Goal: Contribute content: Add original content to the website for others to see

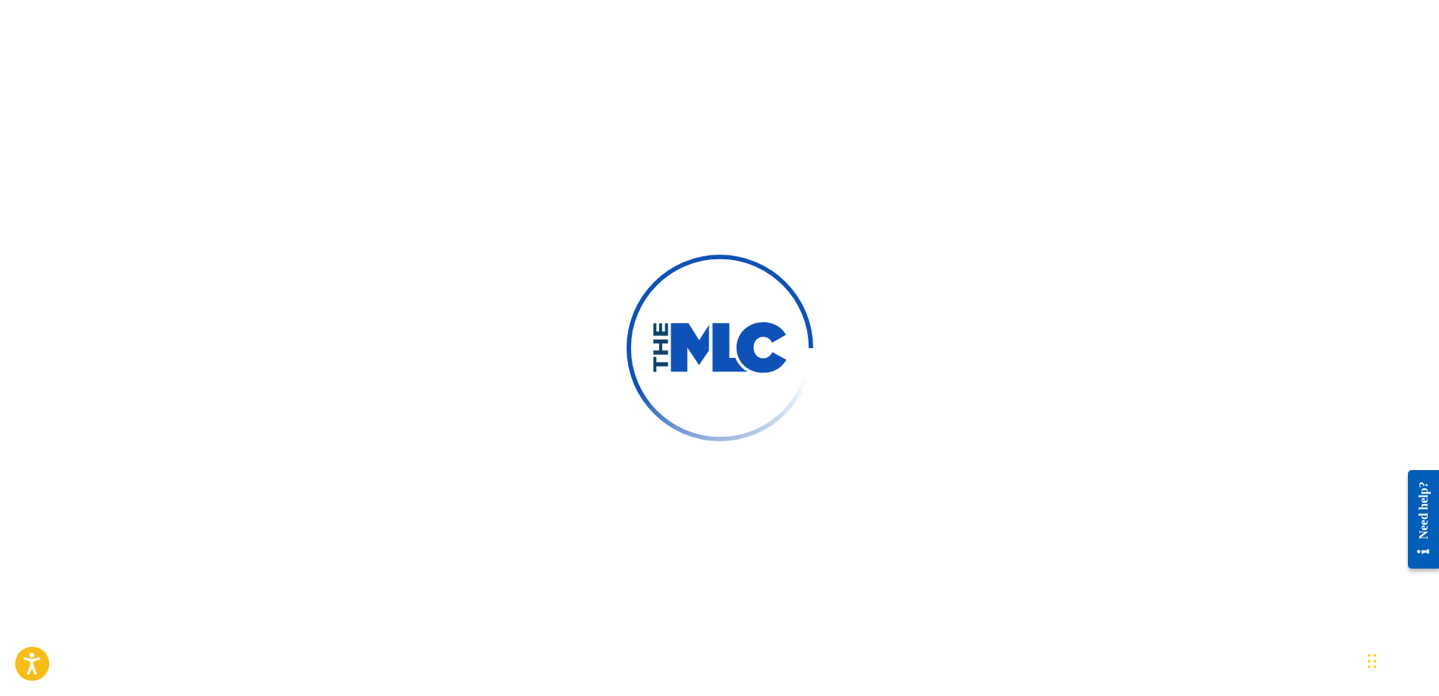
scroll to position [157, 0]
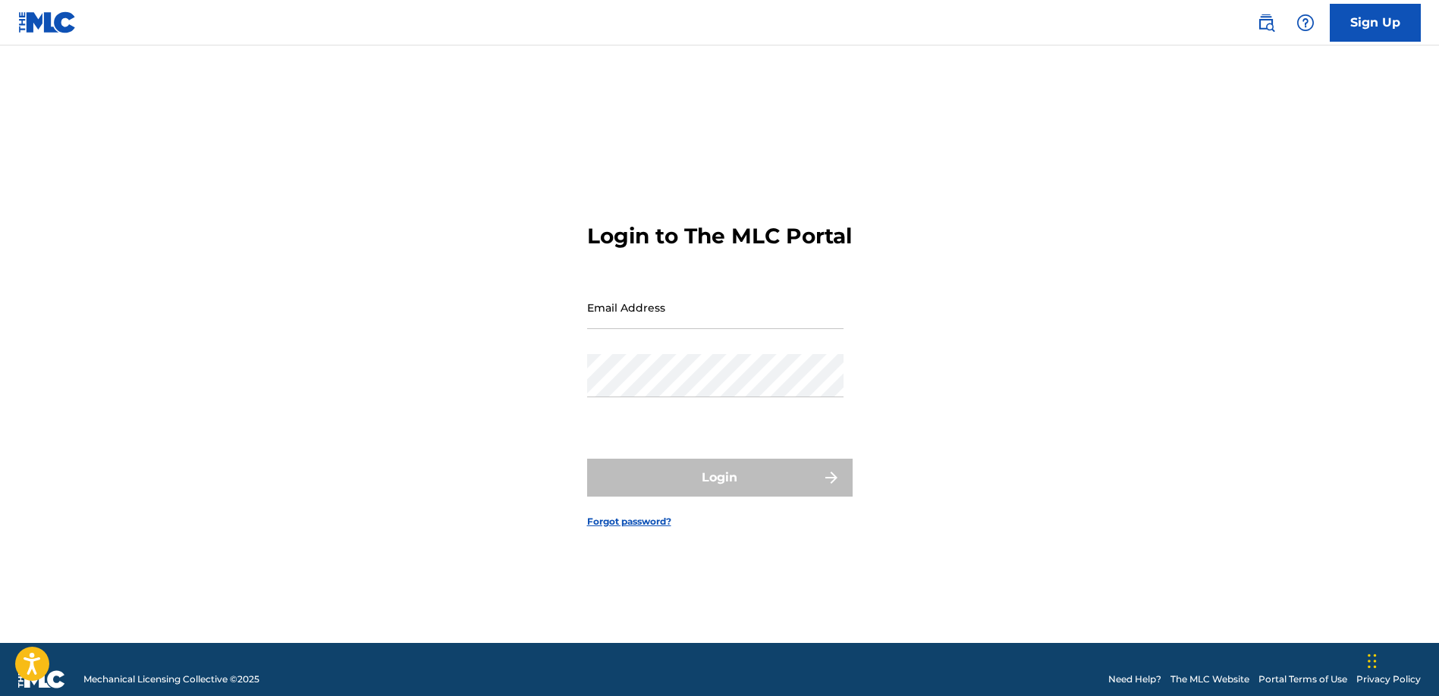
click at [666, 319] on input "Email Address" at bounding box center [715, 307] width 256 height 43
type input "WriterzCampPublishing@gmail.com"
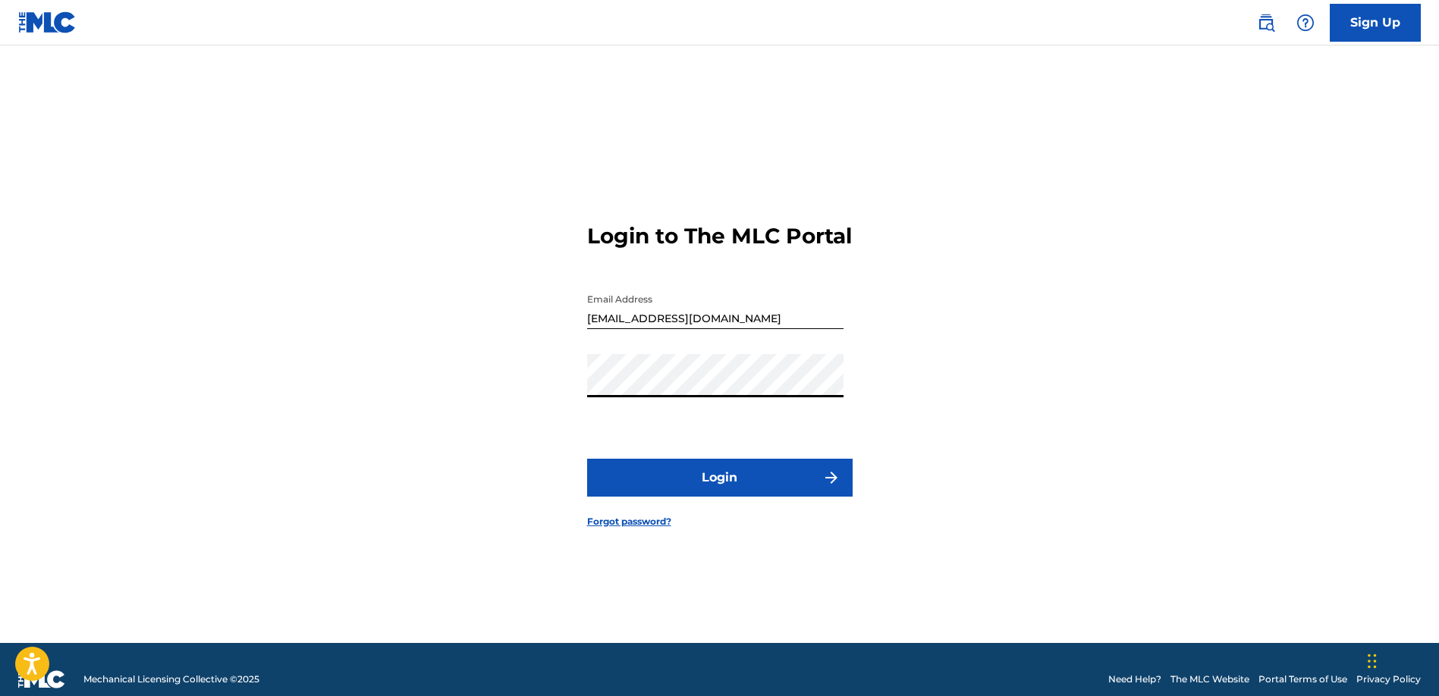
click at [721, 485] on button "Login" at bounding box center [719, 478] width 265 height 38
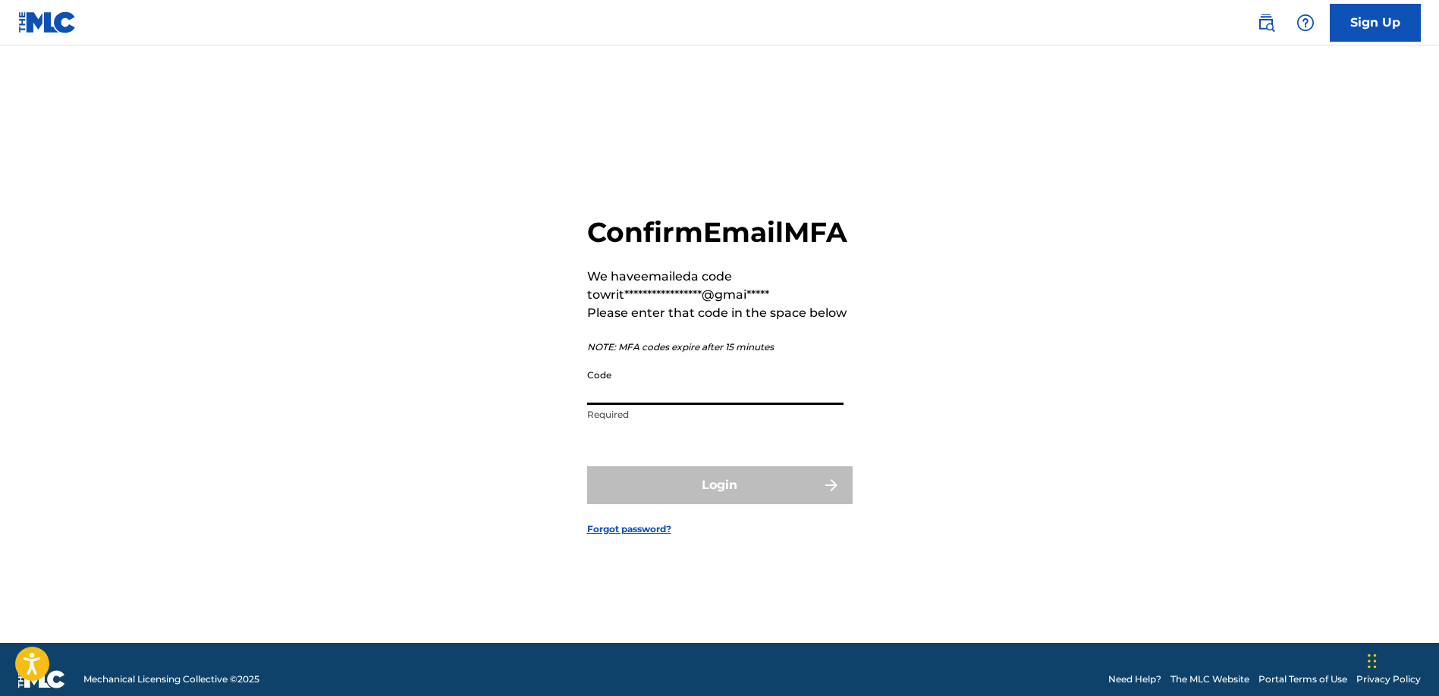
click at [636, 405] on input "Code" at bounding box center [715, 383] width 256 height 43
paste input "355507"
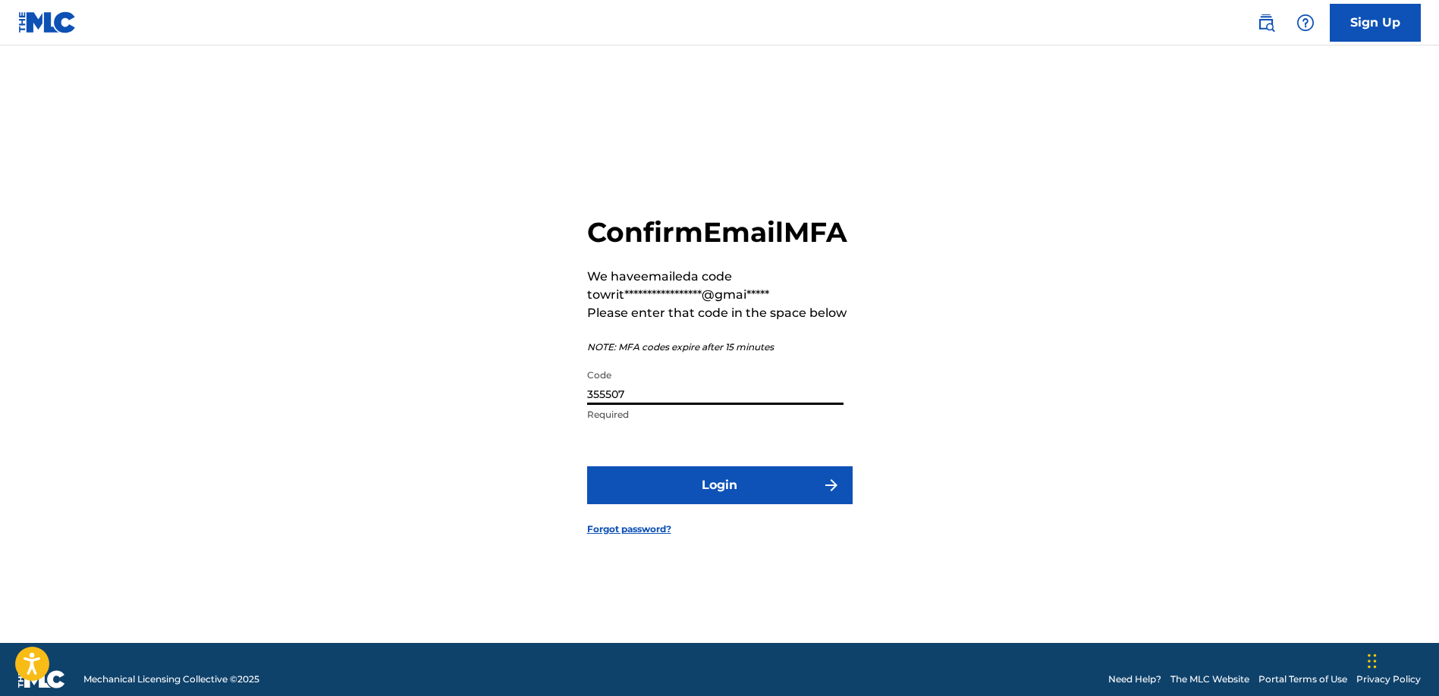
type input "355507"
click at [692, 496] on button "Login" at bounding box center [719, 485] width 265 height 38
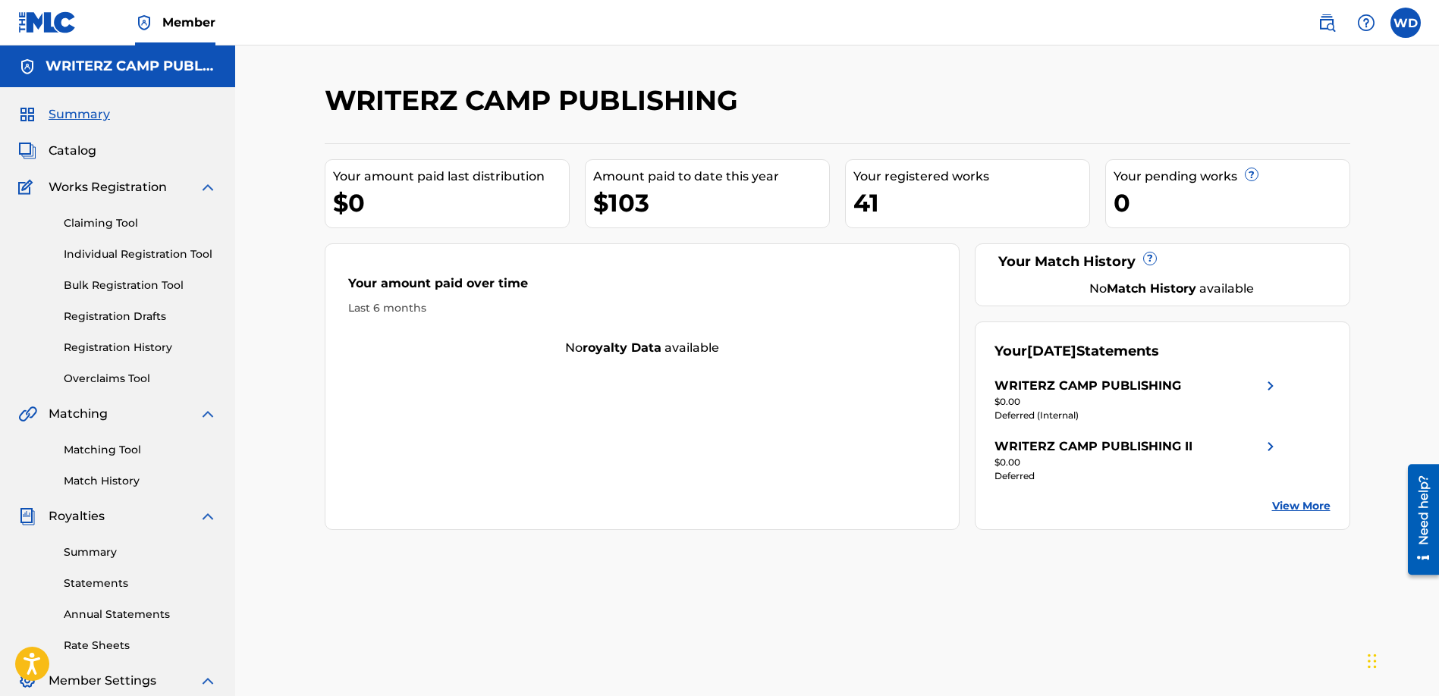
click at [87, 142] on span "Catalog" at bounding box center [73, 151] width 48 height 18
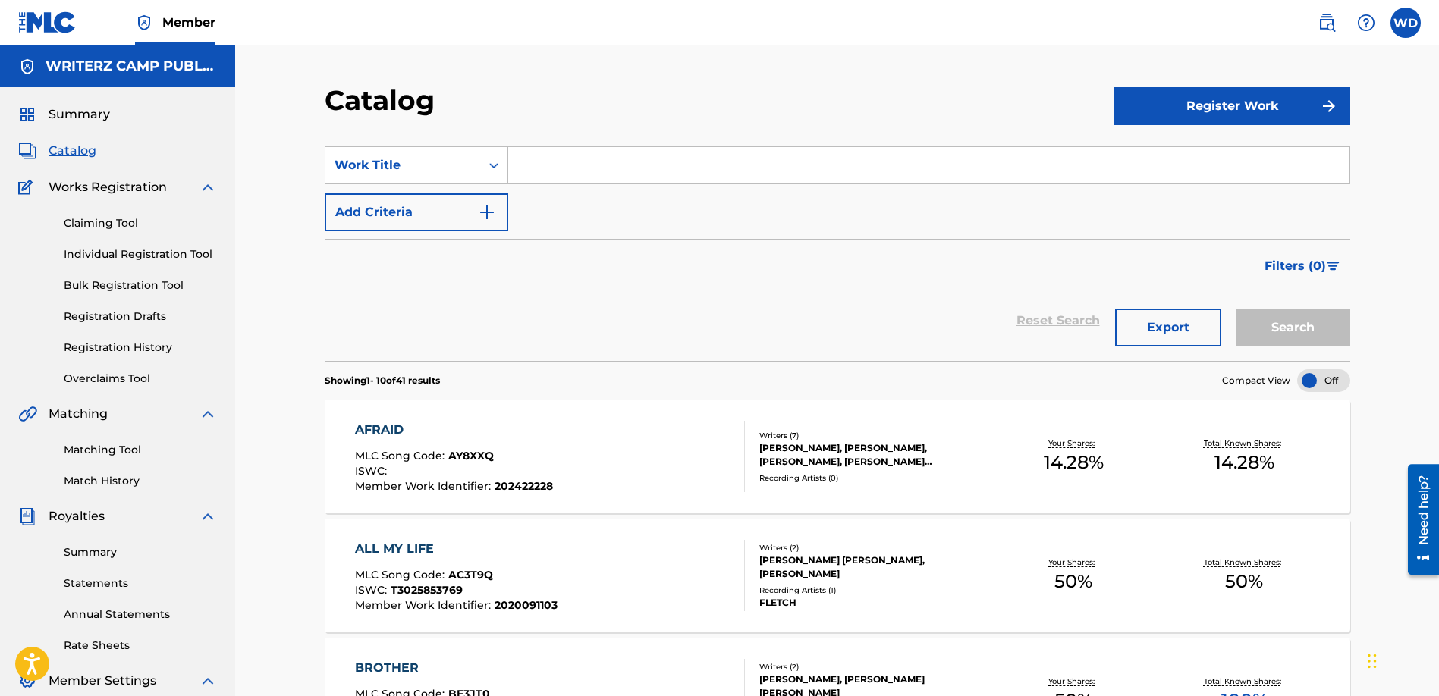
click at [667, 168] on input "Search Form" at bounding box center [928, 165] width 841 height 36
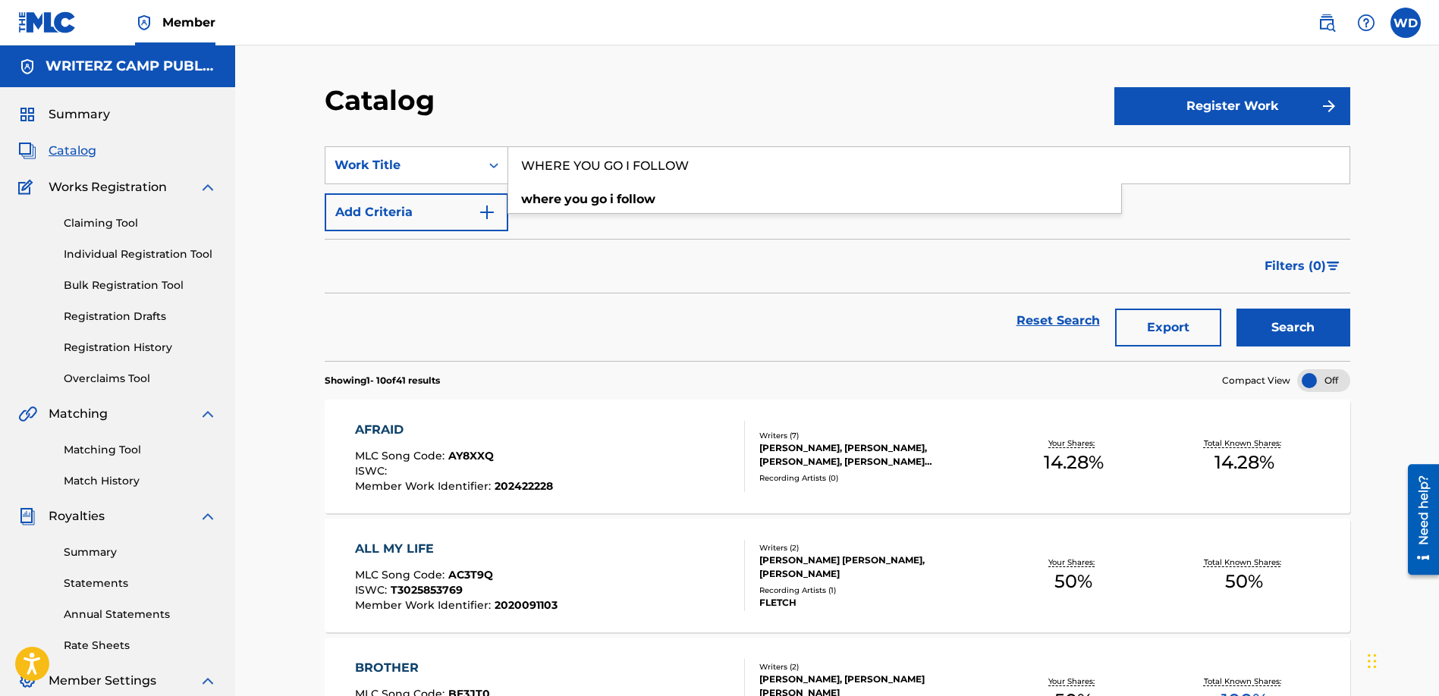
type input "WHERE YOU GO I FOLLOW"
click at [1236, 309] on button "Search" at bounding box center [1293, 328] width 114 height 38
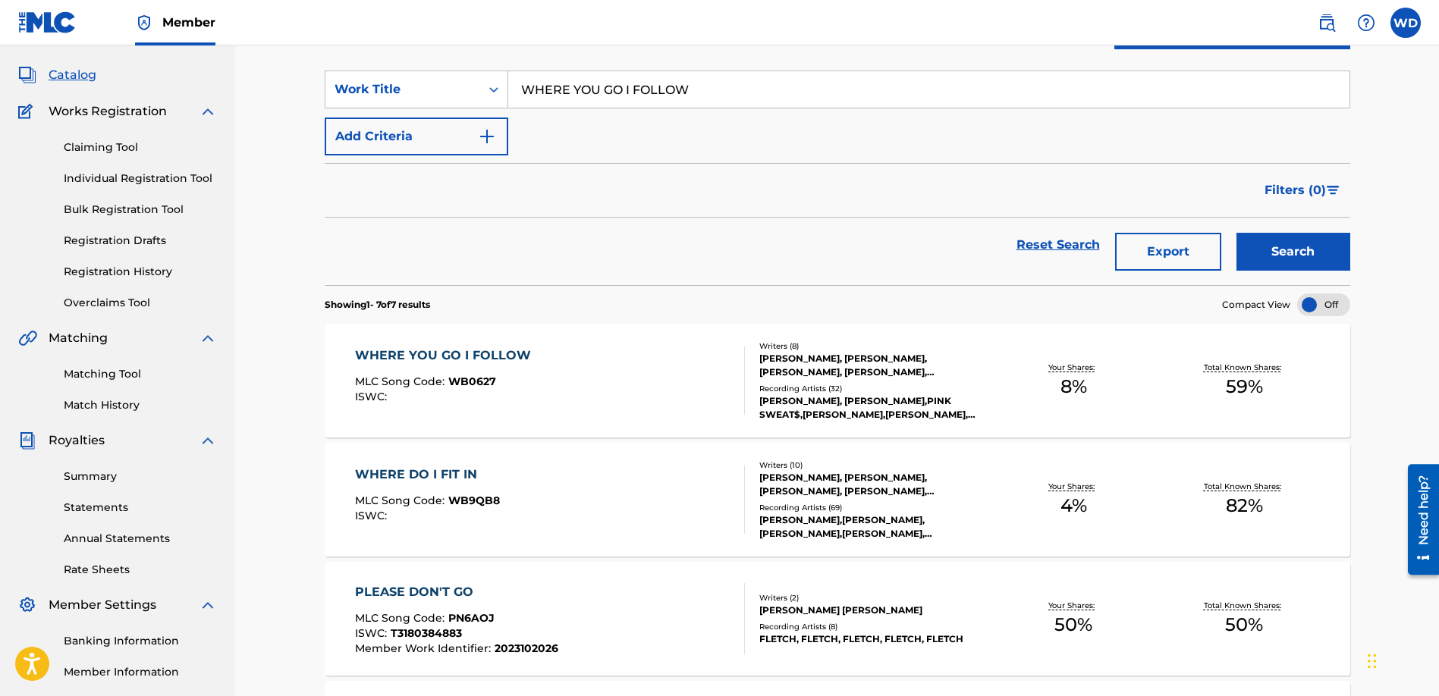
scroll to position [78, 0]
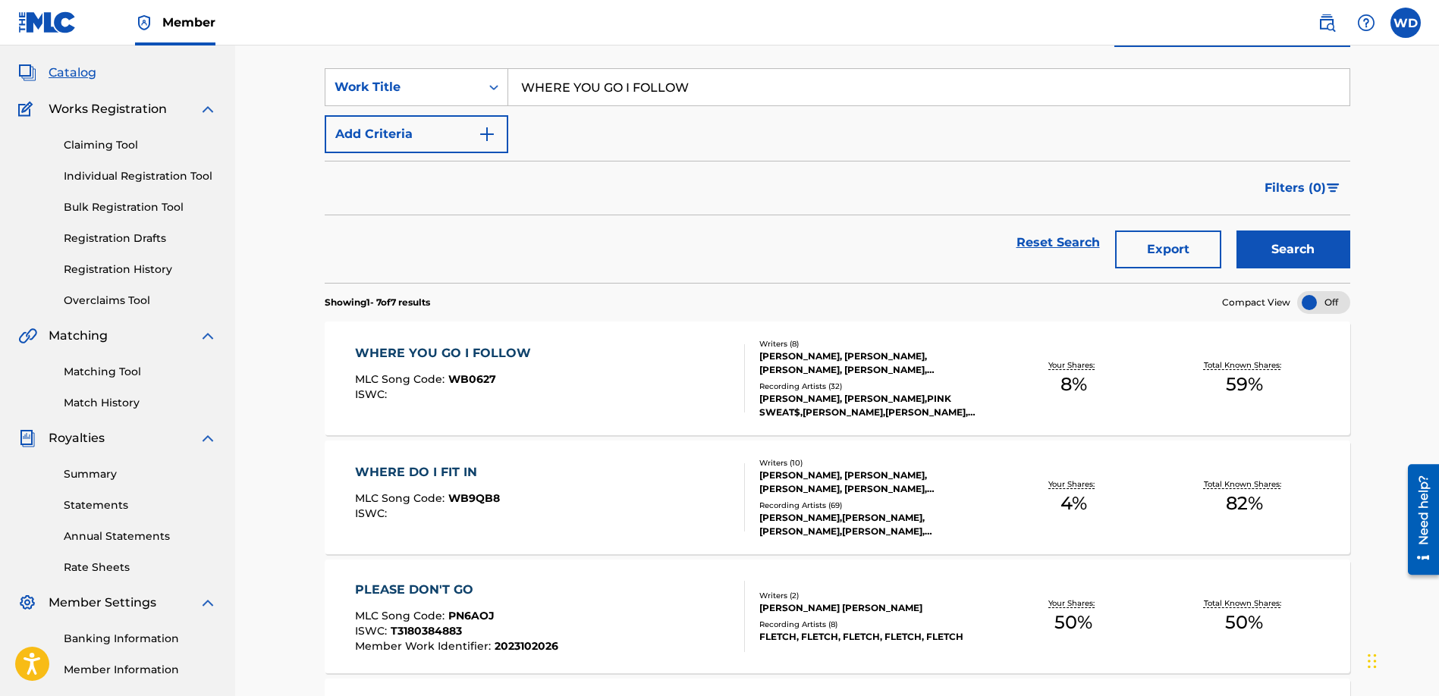
click at [708, 375] on div "WHERE YOU GO I FOLLOW MLC Song Code : WB0627 ISWC :" at bounding box center [550, 378] width 390 height 68
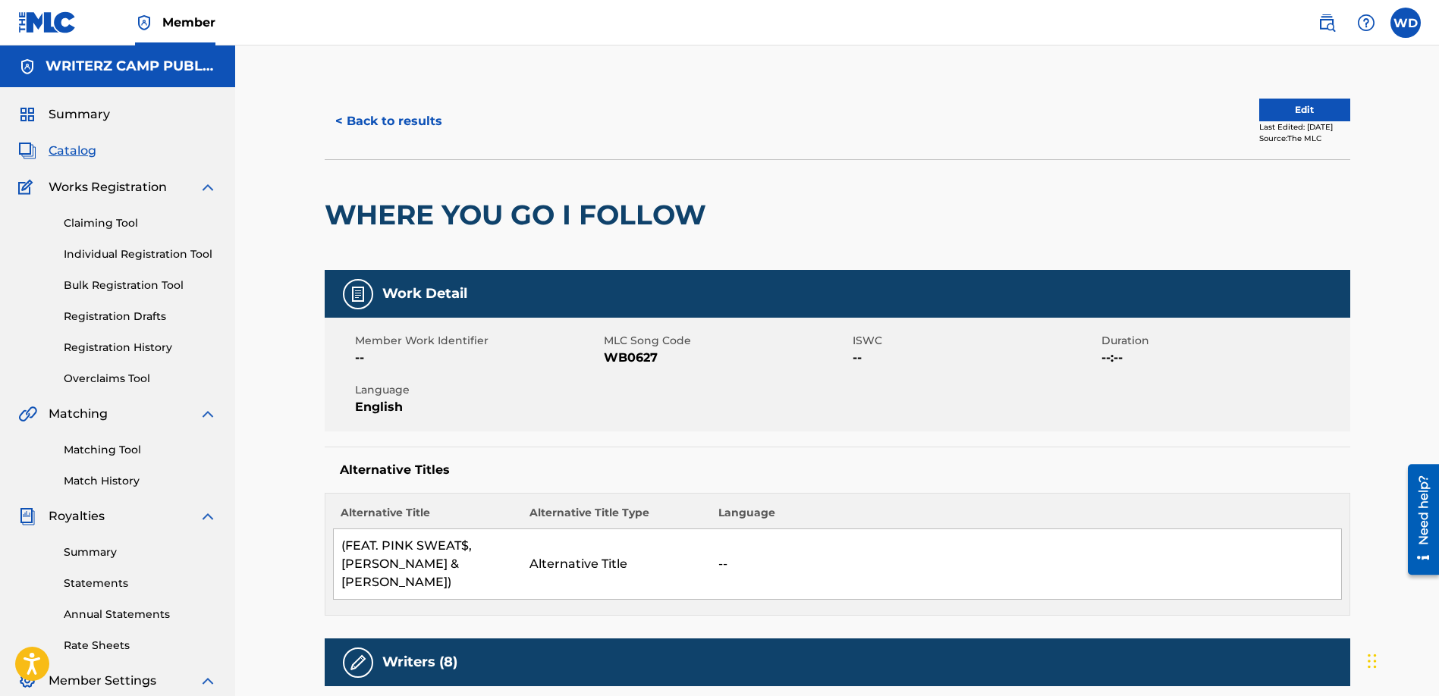
click at [1294, 103] on button "Edit" at bounding box center [1304, 110] width 91 height 23
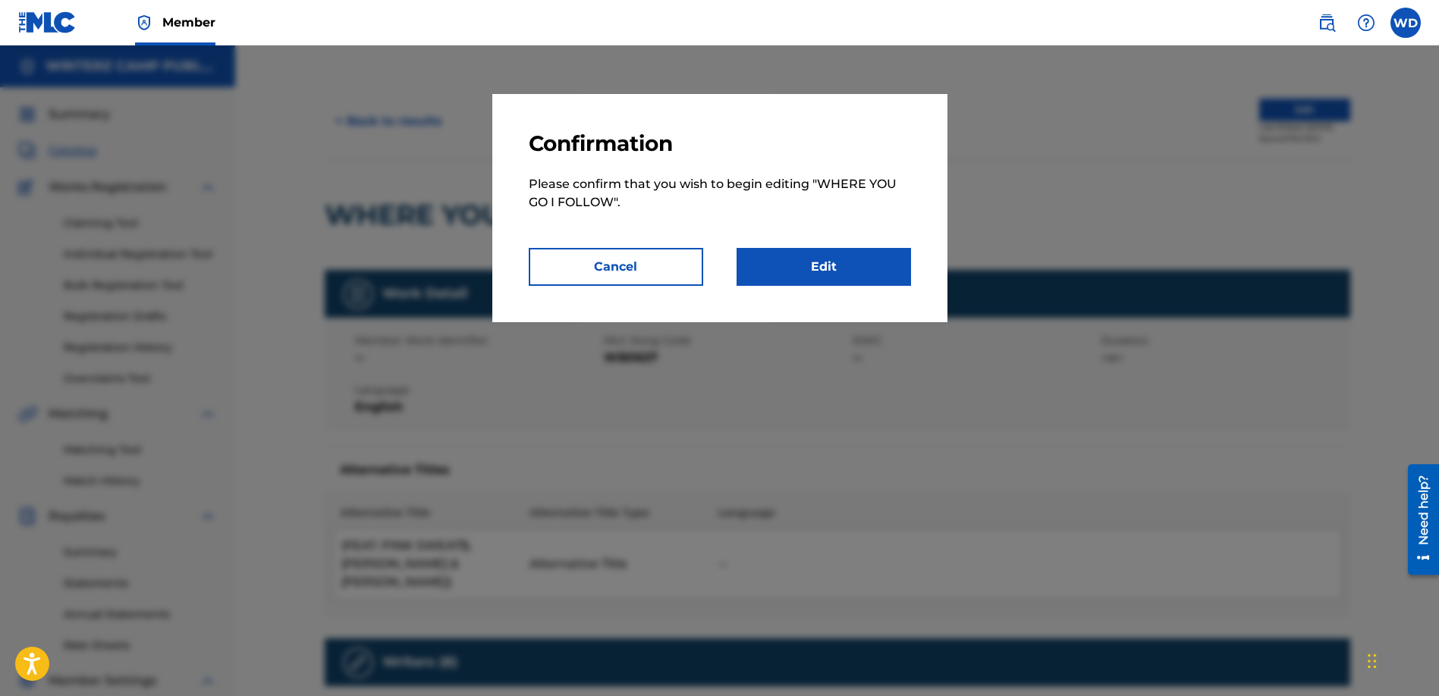
scroll to position [5, 0]
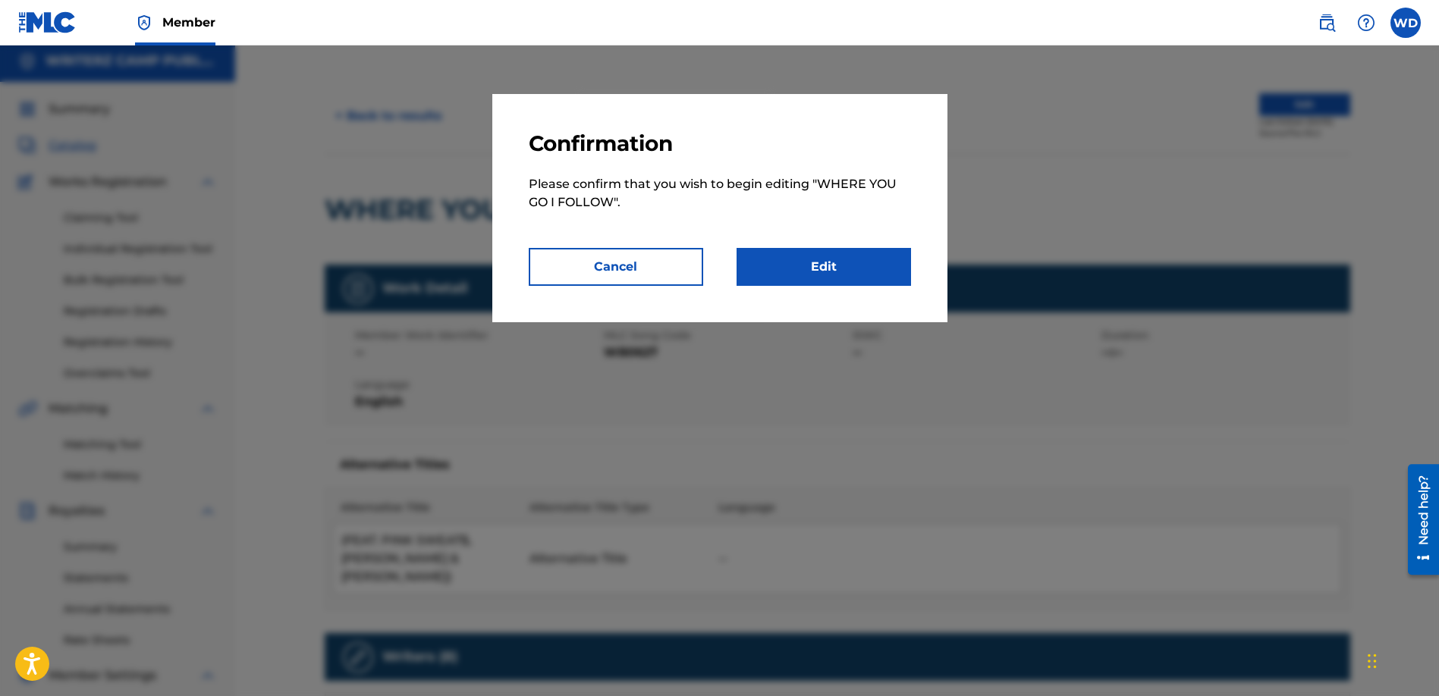
click at [843, 256] on link "Edit" at bounding box center [823, 267] width 174 height 38
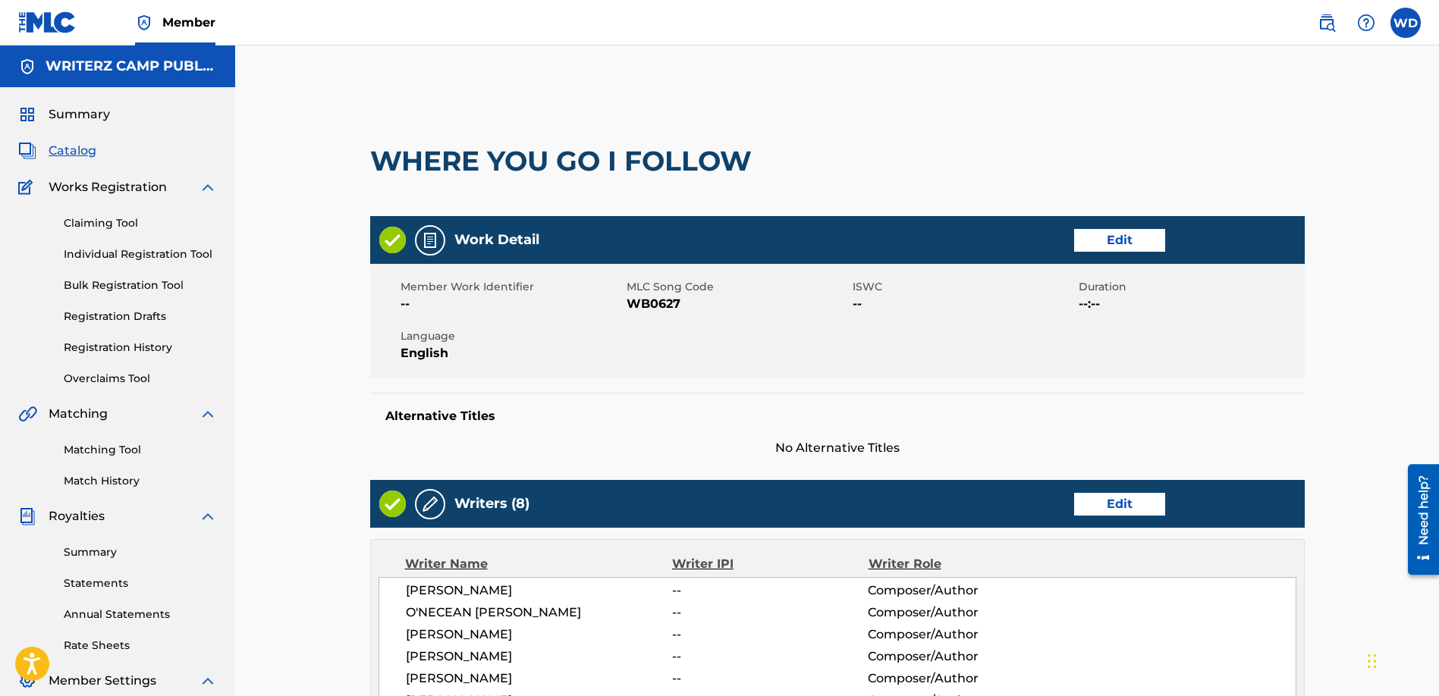
click at [1100, 234] on link "Edit" at bounding box center [1119, 240] width 91 height 23
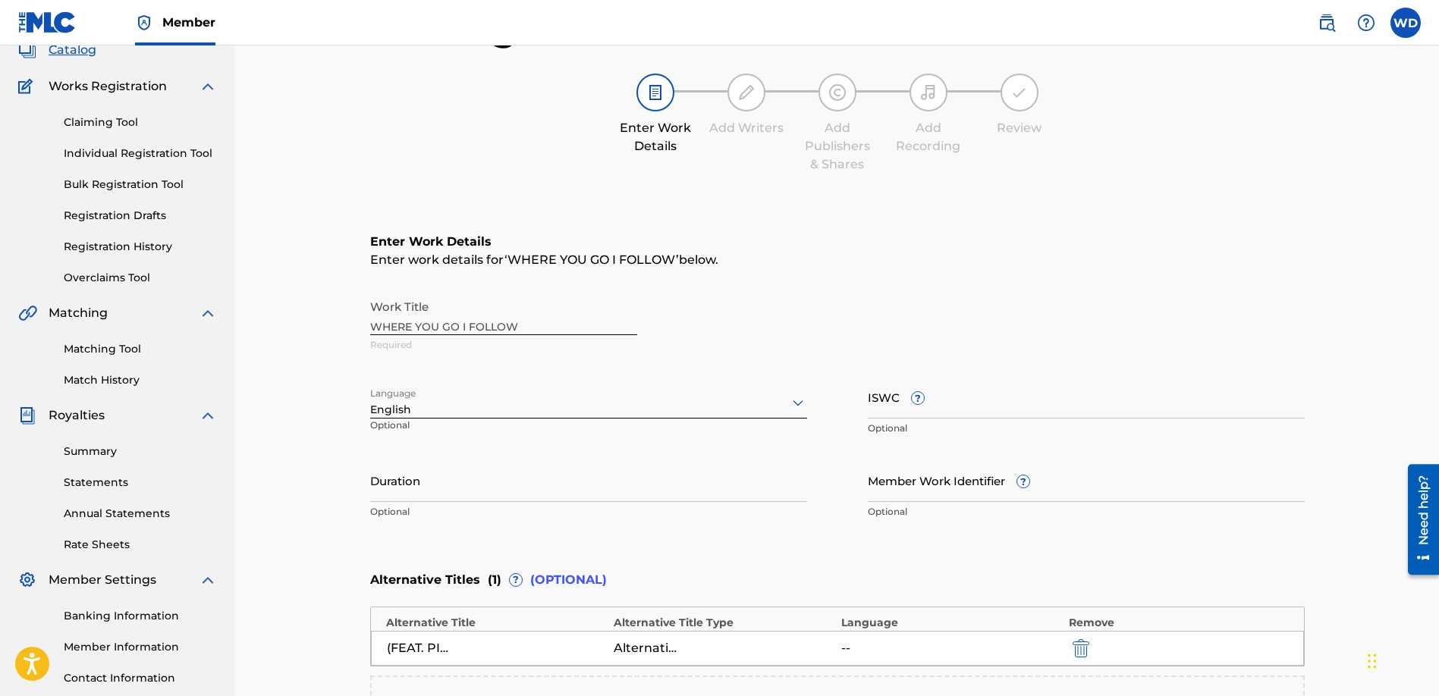
scroll to position [104, 0]
click at [1072, 479] on input "Member Work Identifier ?" at bounding box center [1086, 477] width 437 height 43
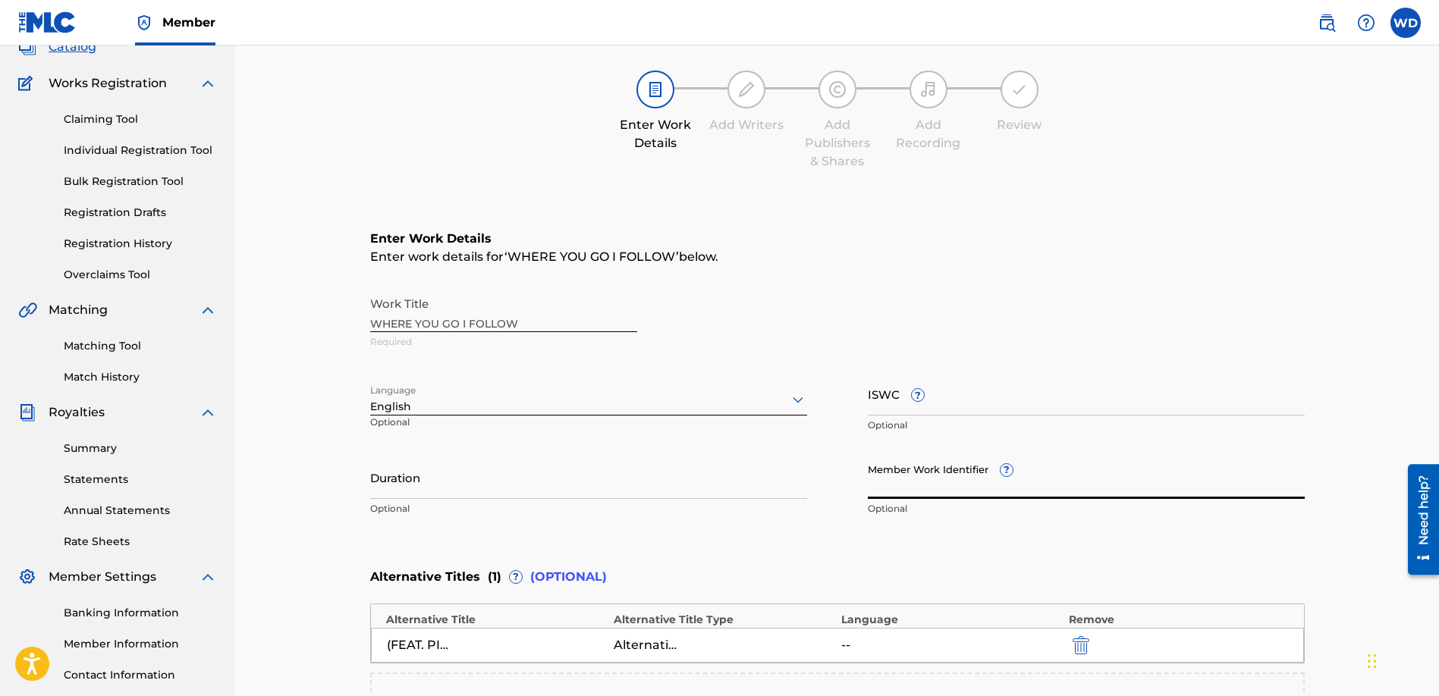
paste input "20214411"
type input "20214411"
click at [706, 484] on input "Duration" at bounding box center [588, 477] width 437 height 43
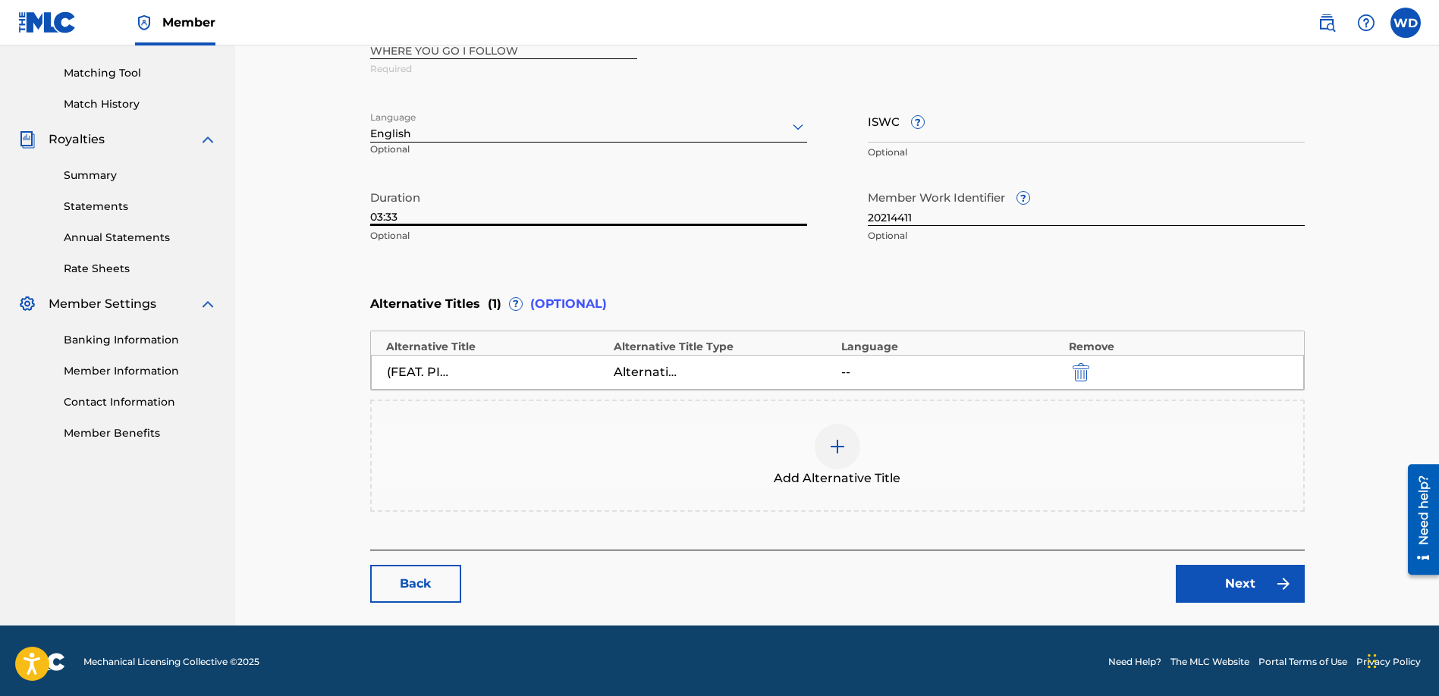
scroll to position [379, 0]
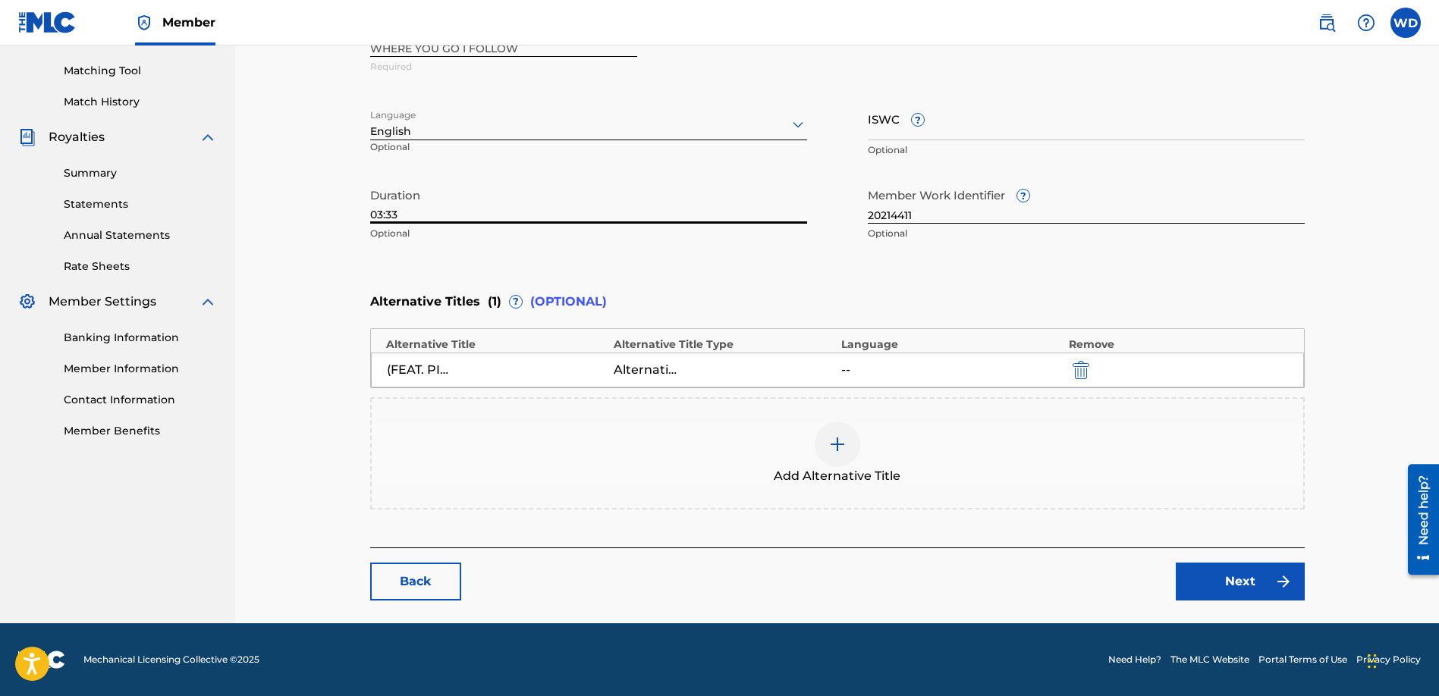
type input "03:33"
click at [1257, 574] on link "Next" at bounding box center [1239, 582] width 129 height 38
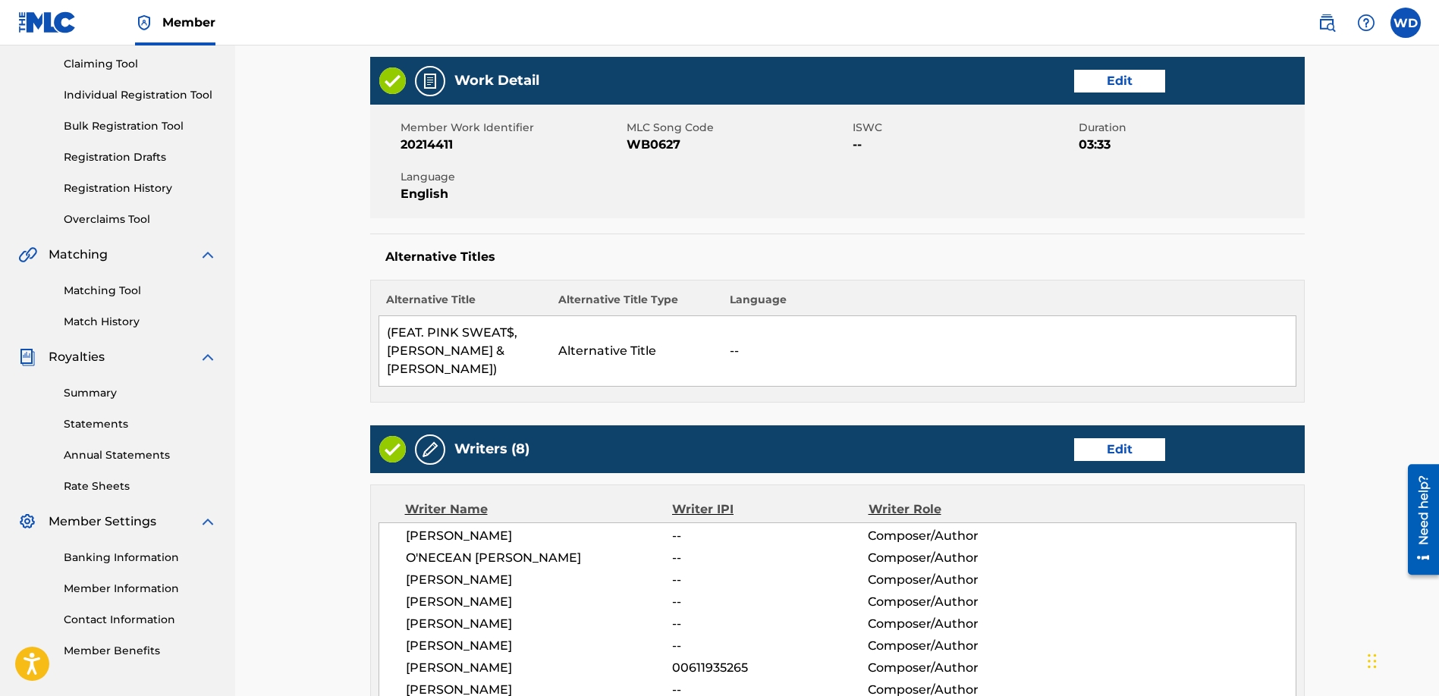
scroll to position [158, 0]
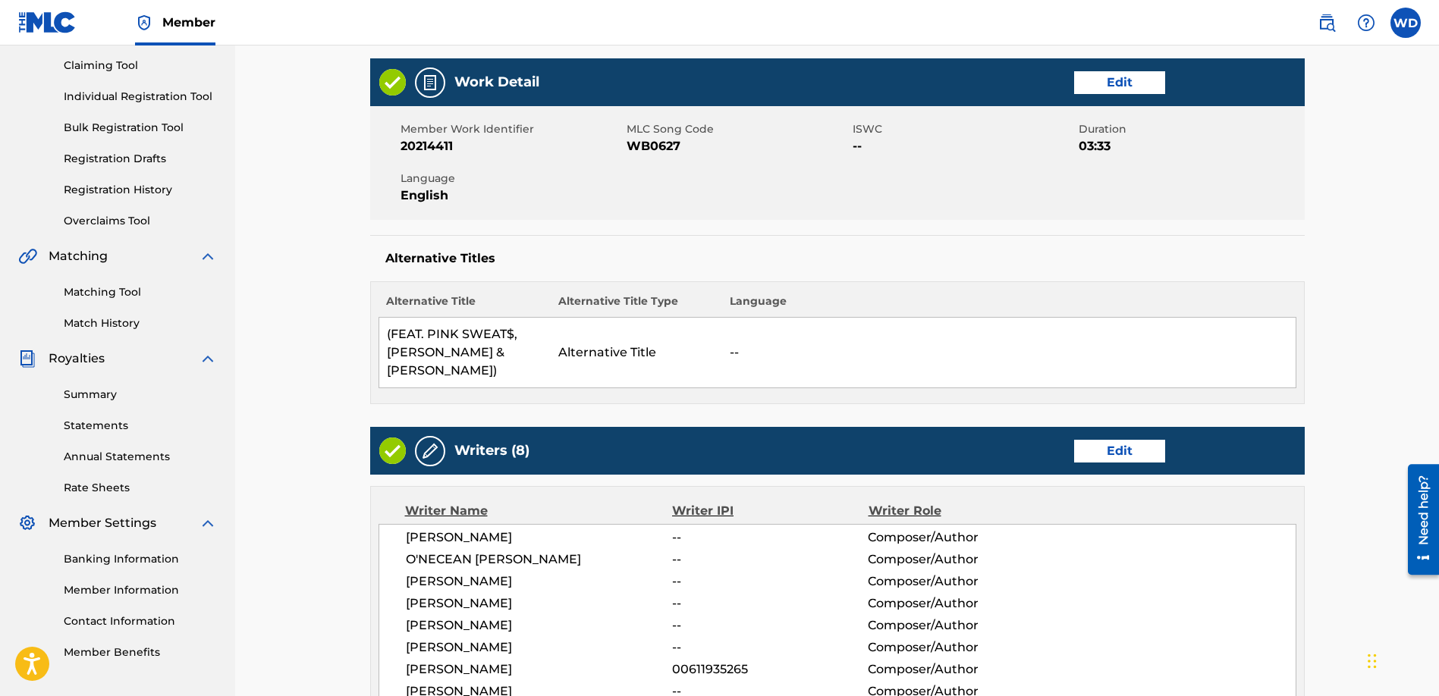
click at [1114, 75] on link "Edit" at bounding box center [1119, 82] width 91 height 23
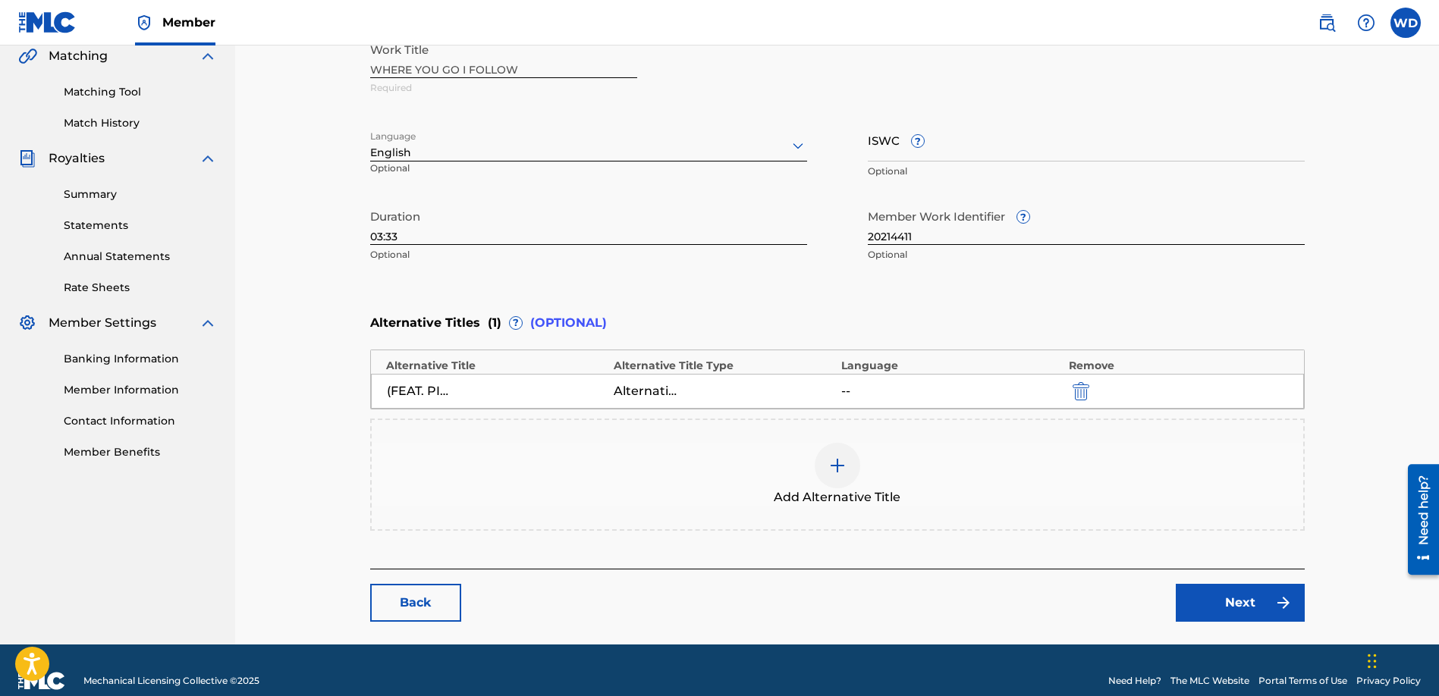
scroll to position [357, 0]
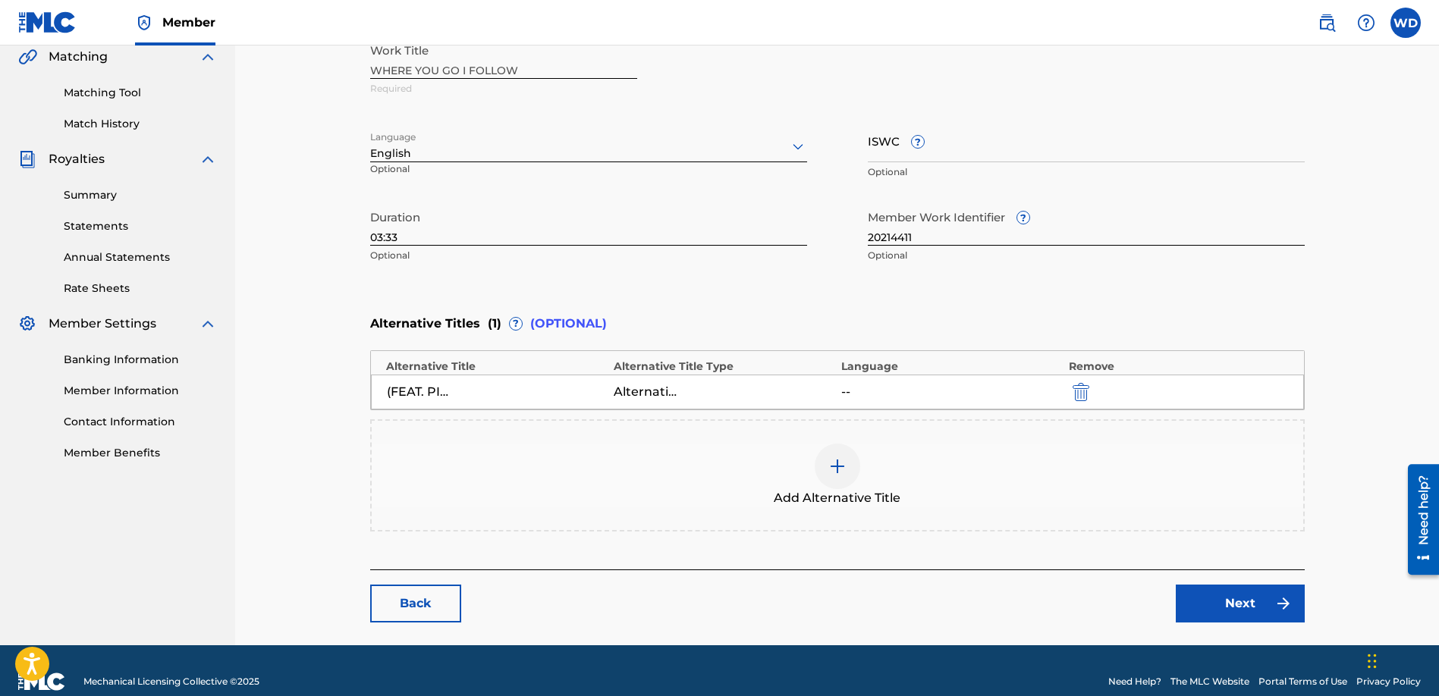
click at [1235, 606] on link "Next" at bounding box center [1239, 604] width 129 height 38
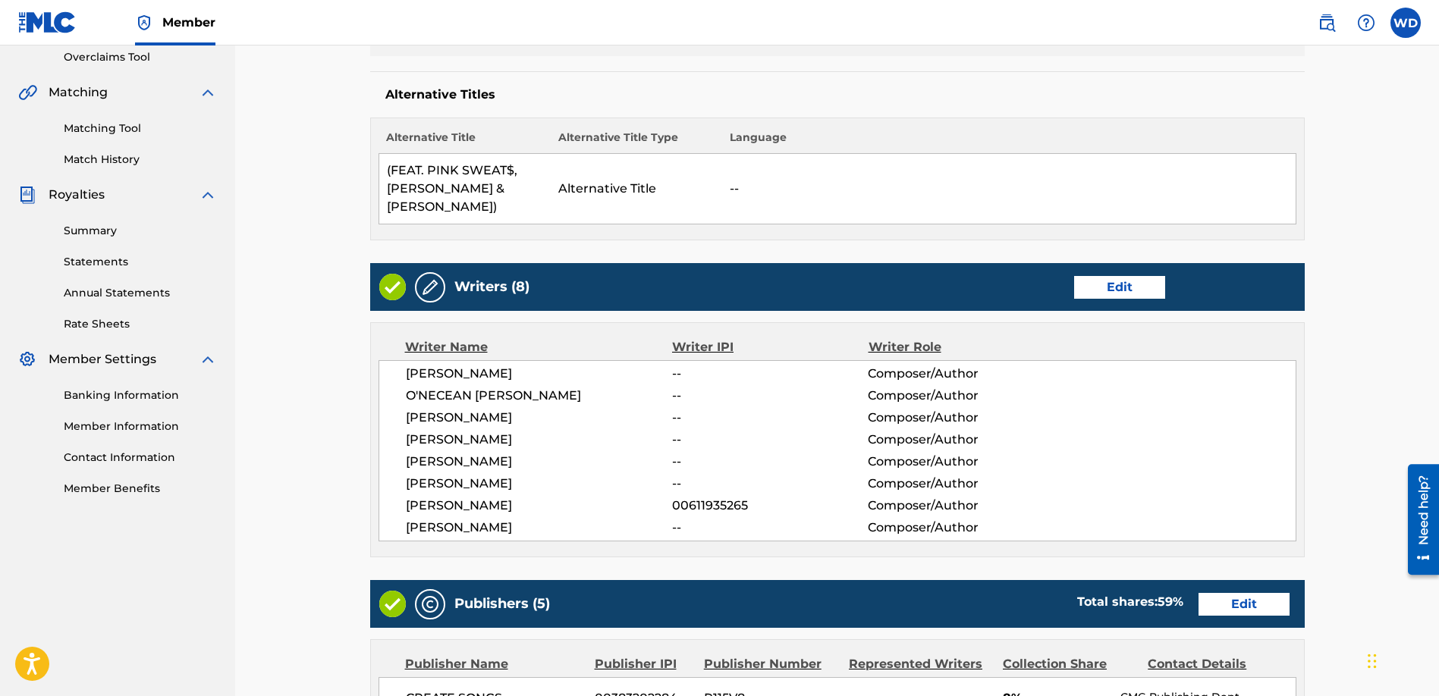
scroll to position [322, 0]
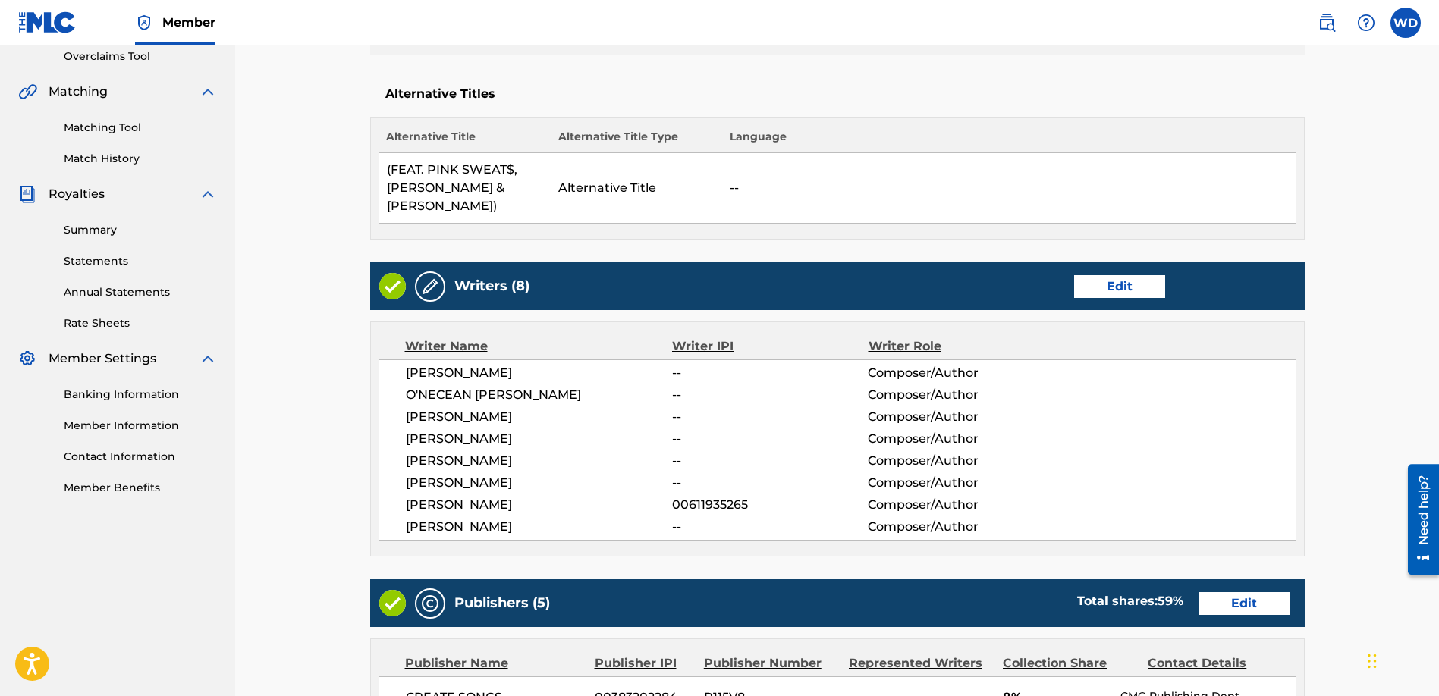
click at [1129, 299] on div "Writers (8) Edit" at bounding box center [837, 286] width 934 height 48
click at [1128, 292] on link "Edit" at bounding box center [1119, 286] width 91 height 23
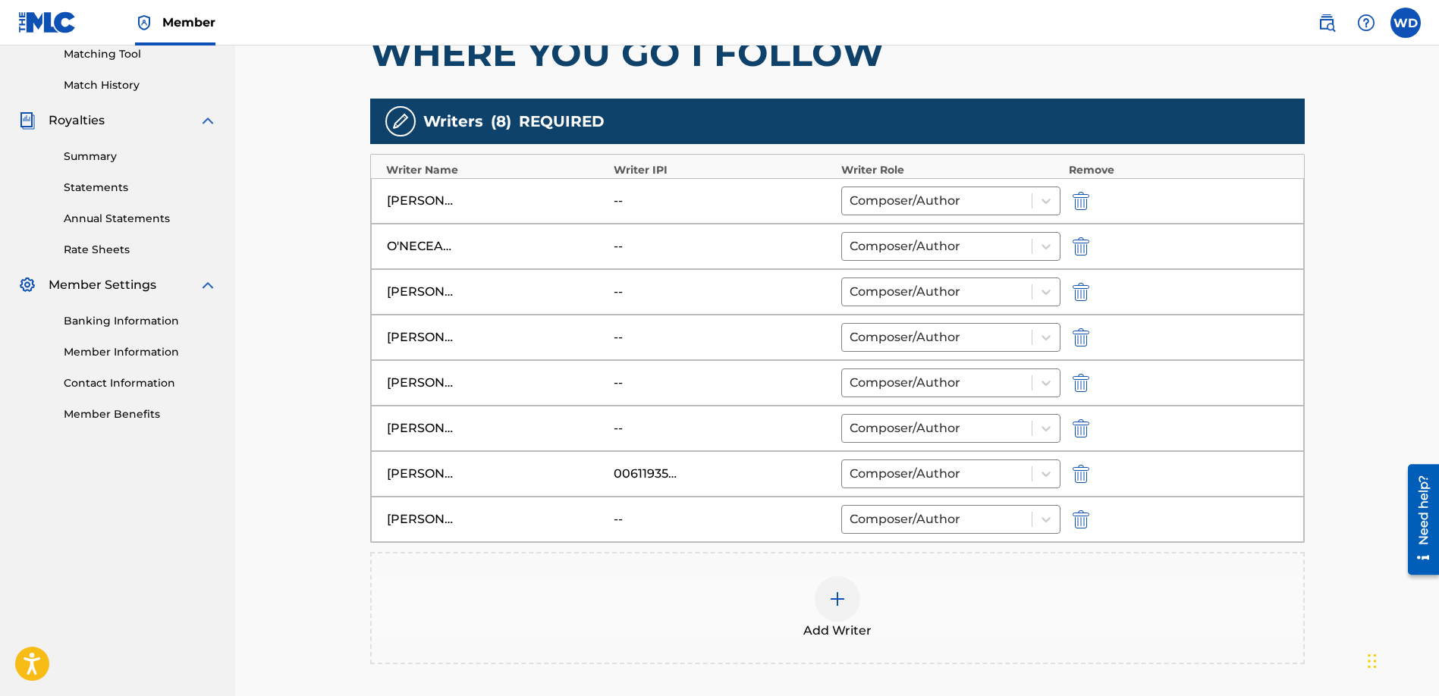
scroll to position [399, 0]
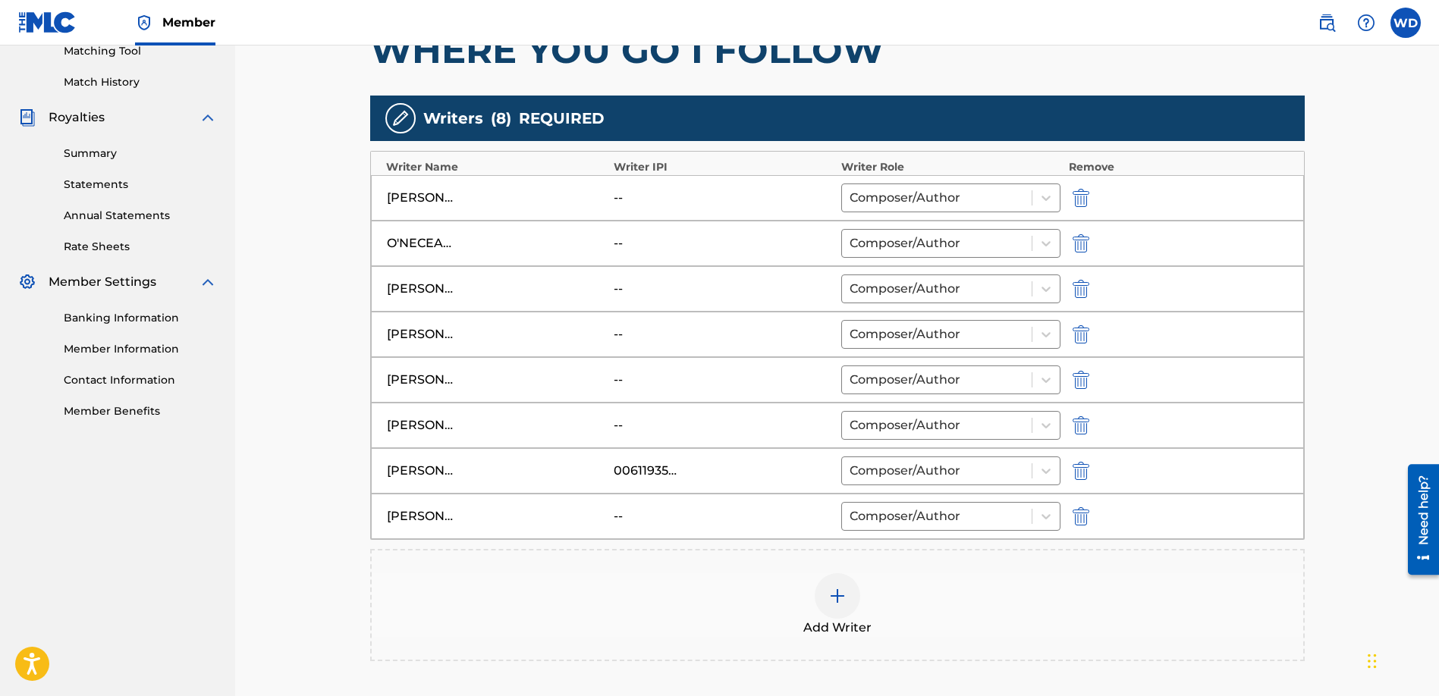
click at [426, 384] on div "LENARD ISHMAEL" at bounding box center [421, 380] width 68 height 18
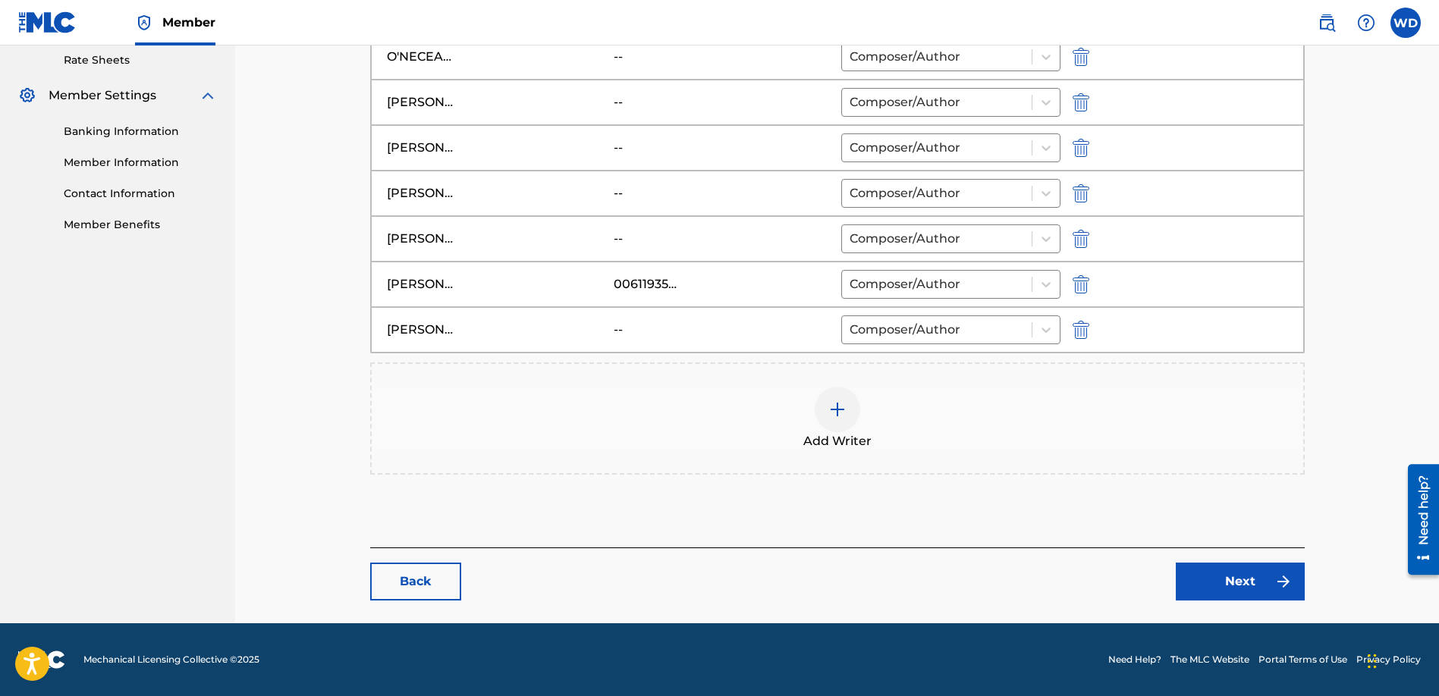
click at [1249, 583] on link "Next" at bounding box center [1239, 582] width 129 height 38
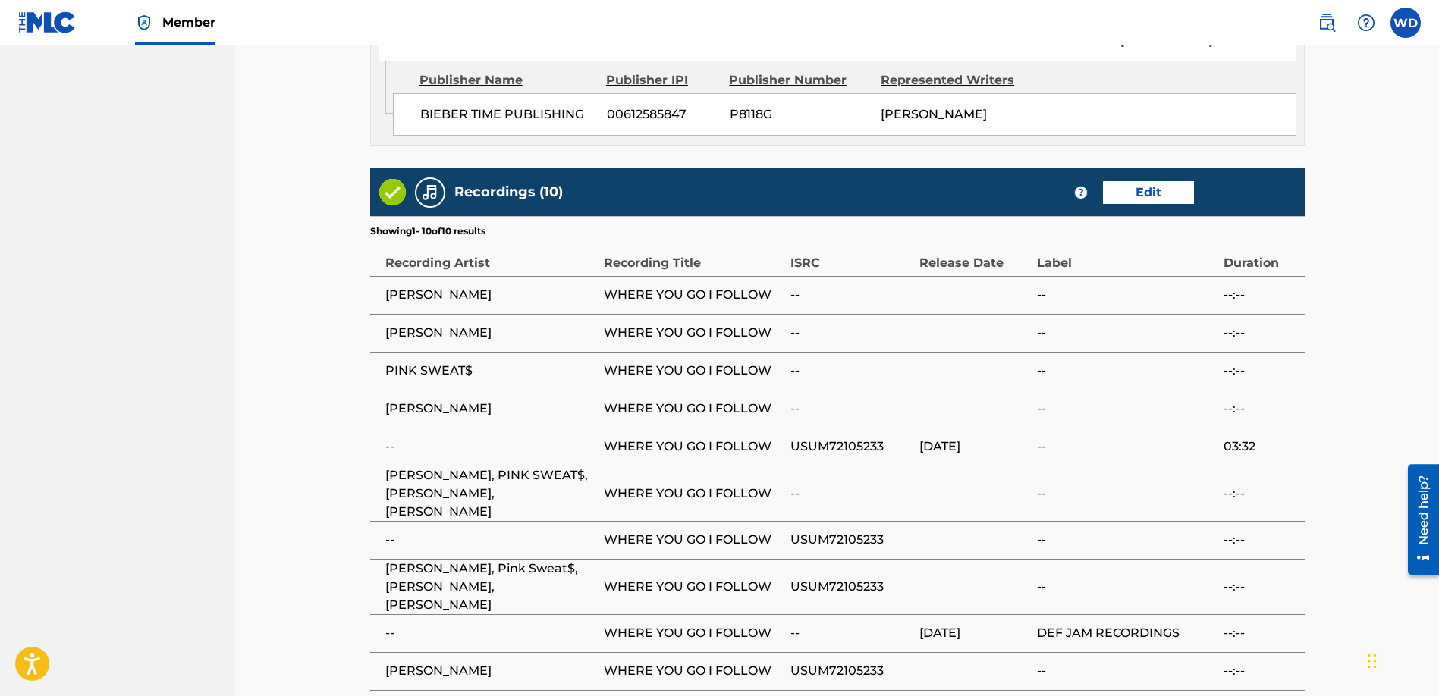
scroll to position [1900, 0]
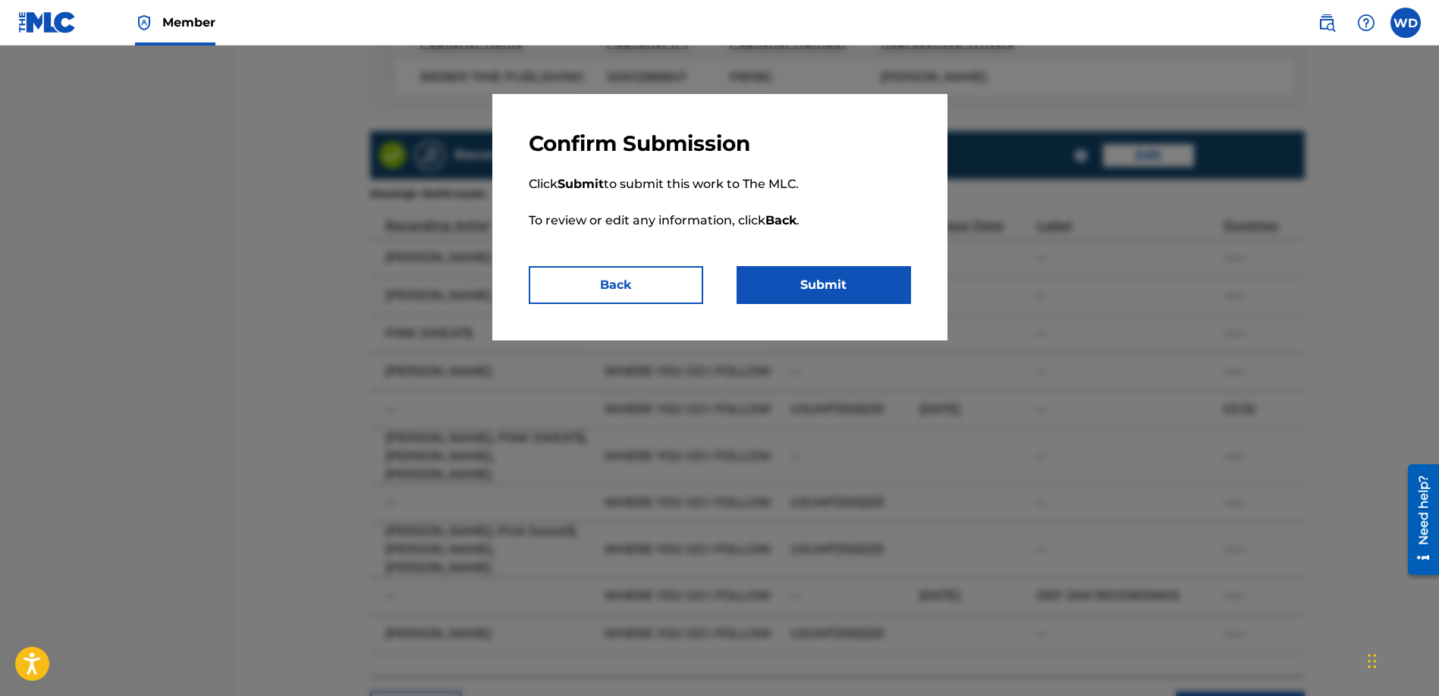
click at [812, 285] on button "Submit" at bounding box center [823, 285] width 174 height 38
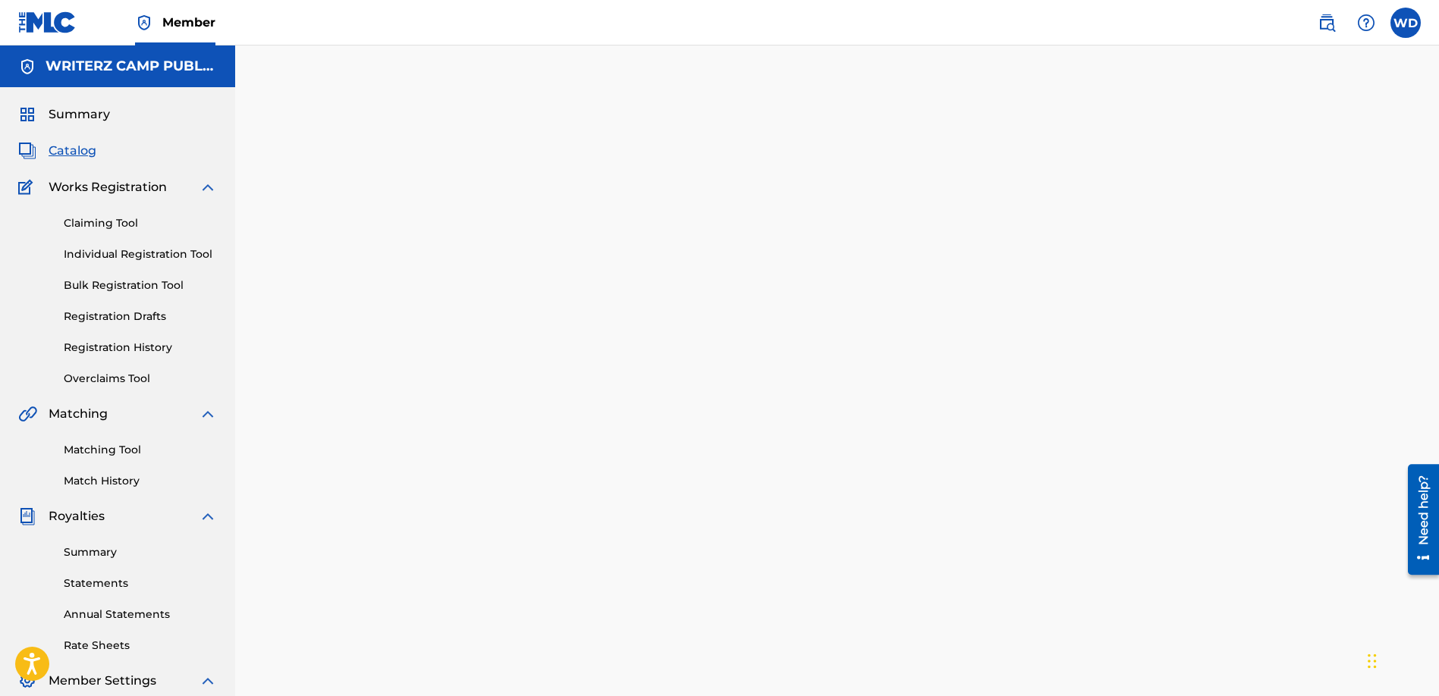
click at [67, 150] on span "Catalog" at bounding box center [73, 151] width 48 height 18
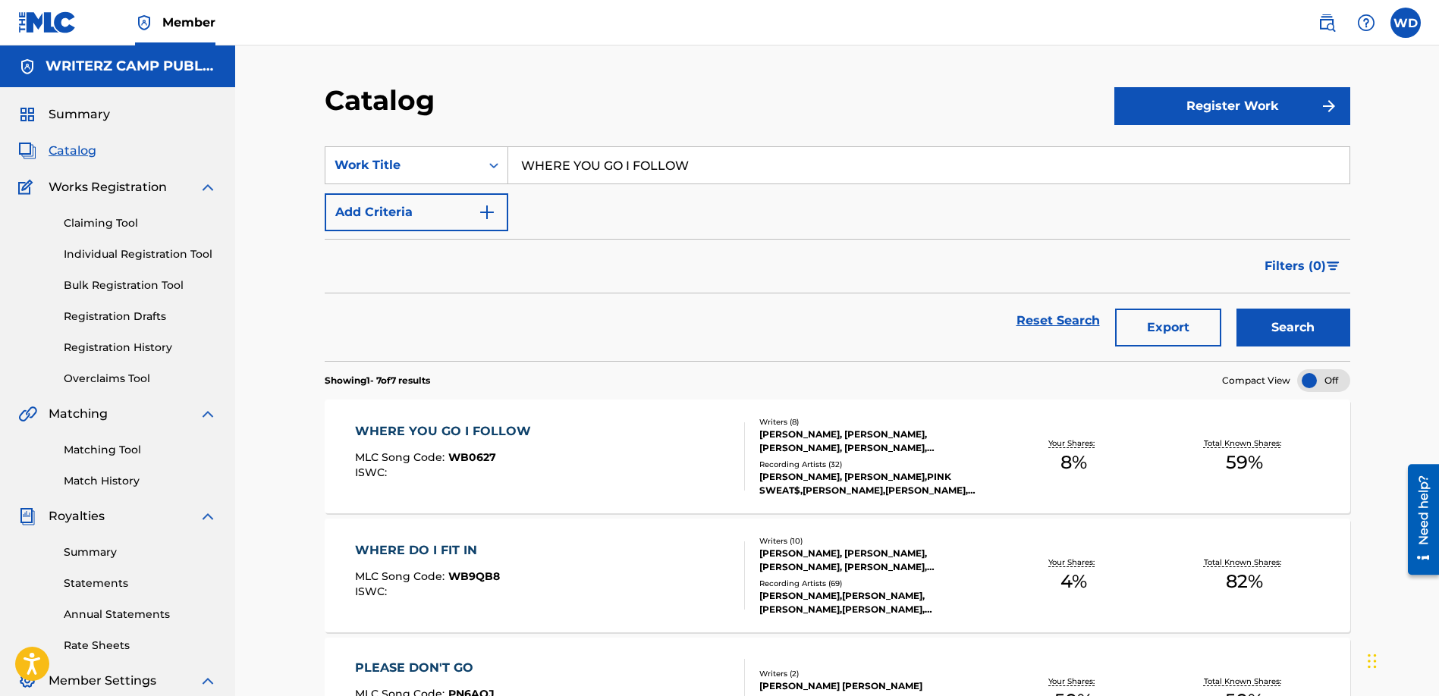
click at [1310, 378] on div at bounding box center [1323, 380] width 53 height 23
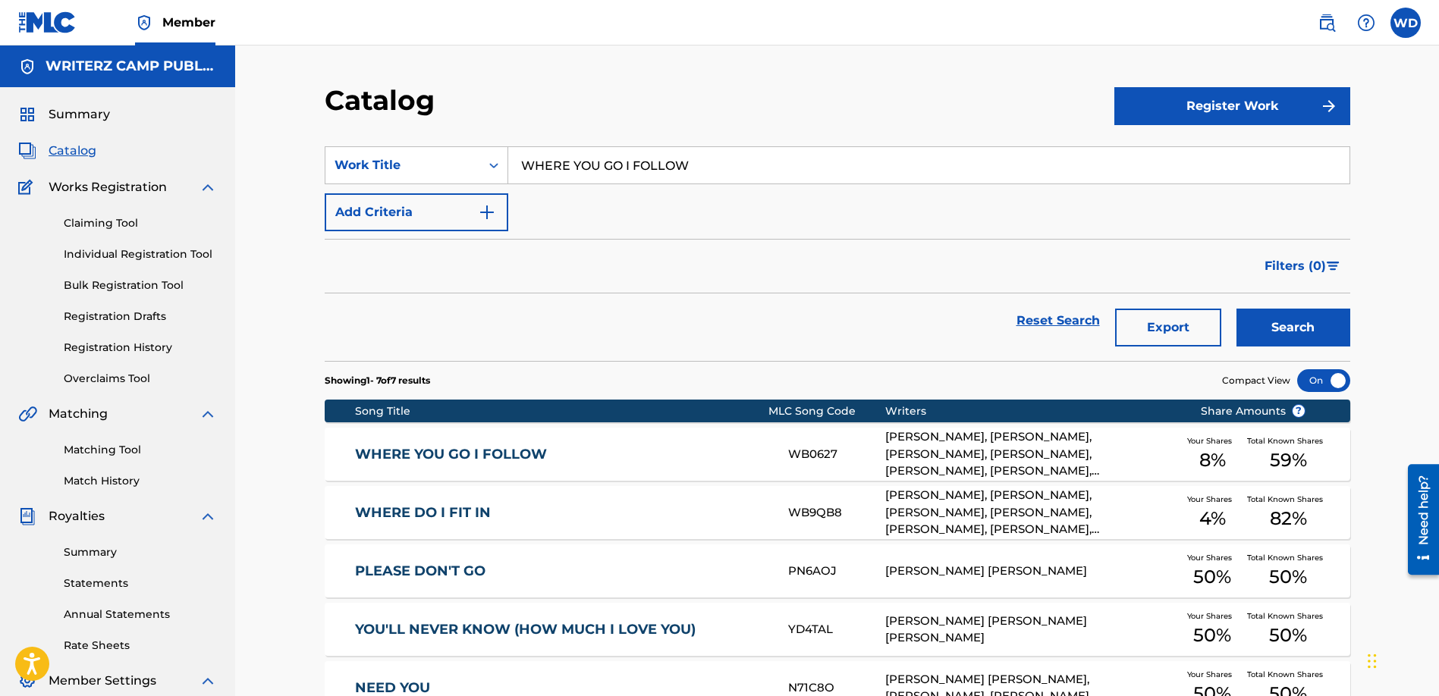
click at [1312, 378] on div at bounding box center [1323, 380] width 53 height 23
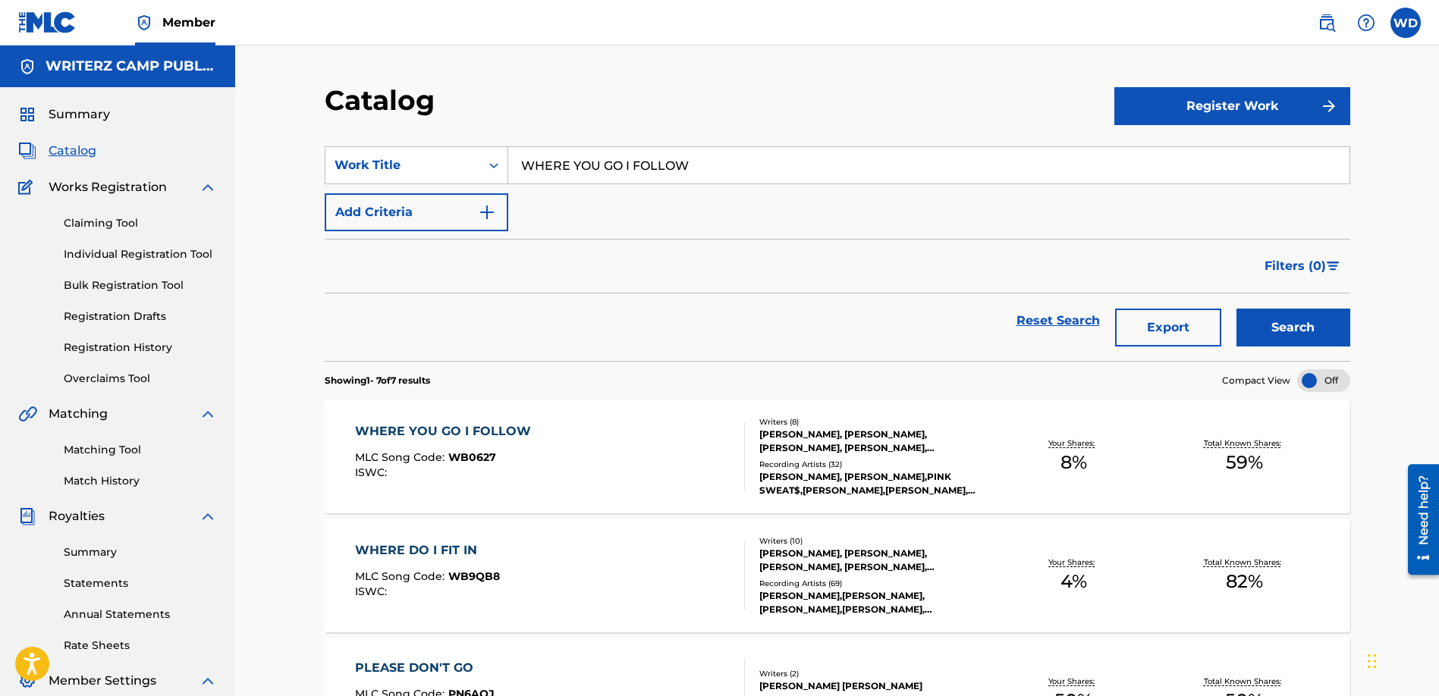
click at [146, 352] on link "Registration History" at bounding box center [140, 348] width 153 height 16
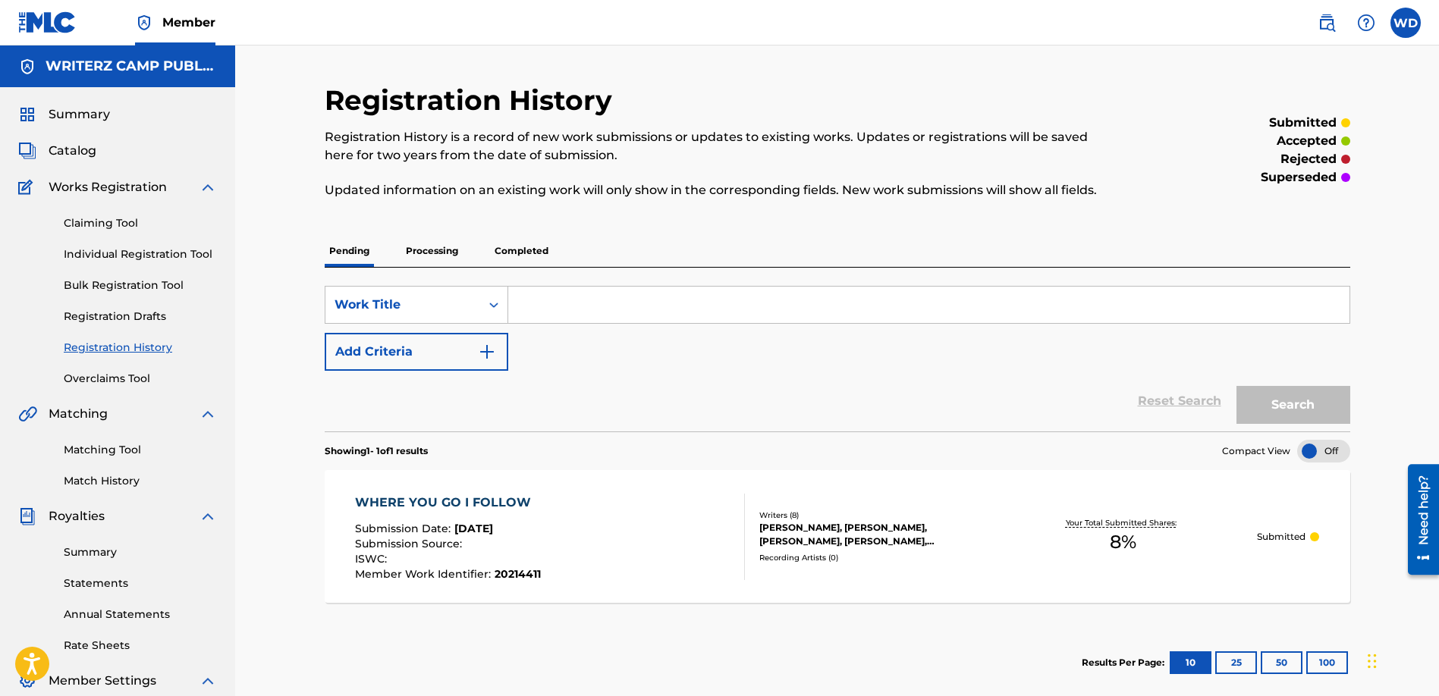
click at [489, 504] on div "WHERE YOU GO I FOLLOW" at bounding box center [448, 503] width 186 height 18
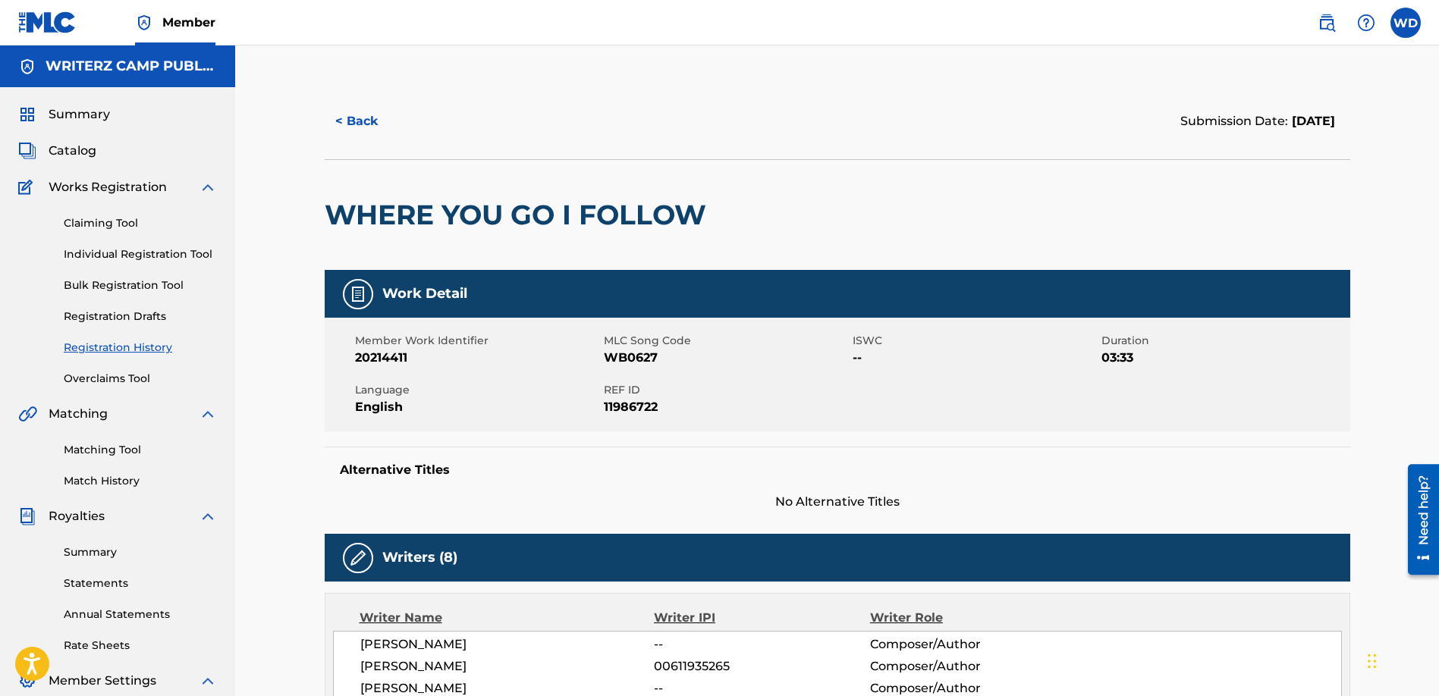
click at [354, 117] on button "< Back" at bounding box center [370, 121] width 91 height 38
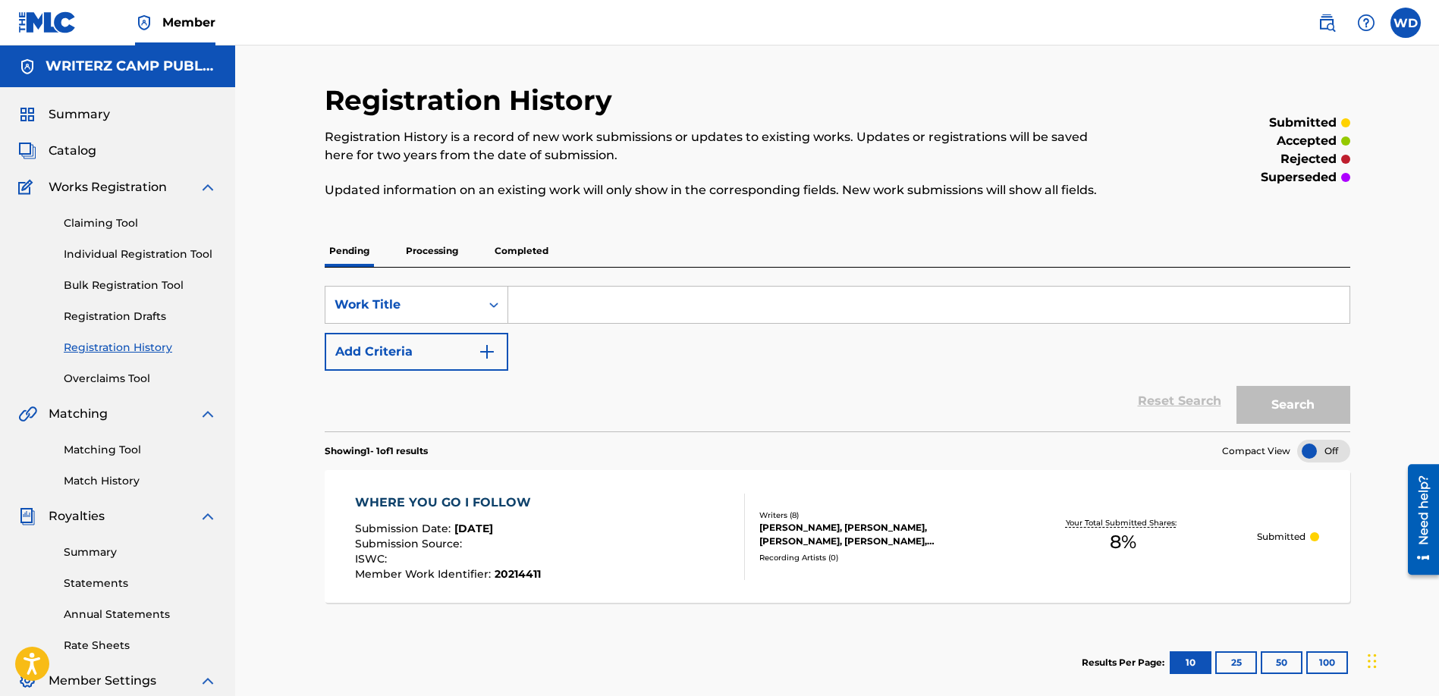
click at [444, 253] on p "Processing" at bounding box center [431, 251] width 61 height 32
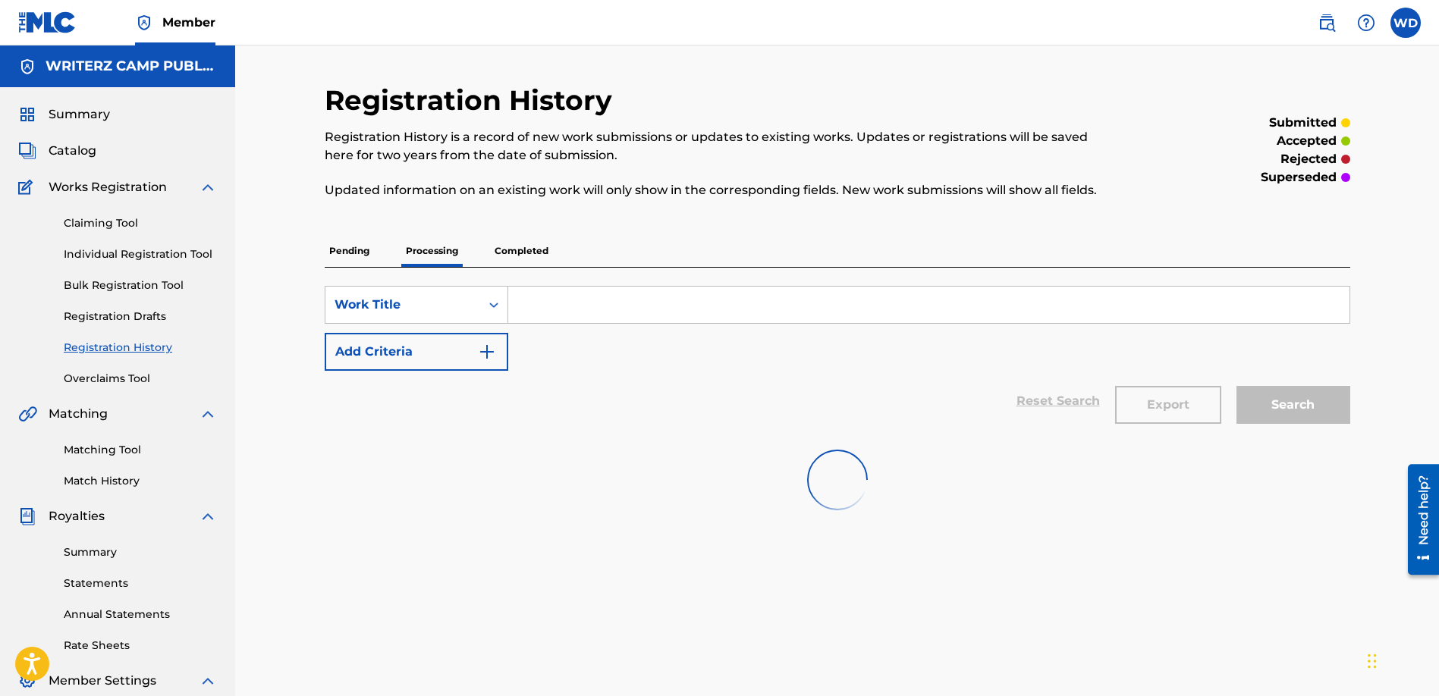
click at [530, 249] on p "Completed" at bounding box center [521, 251] width 63 height 32
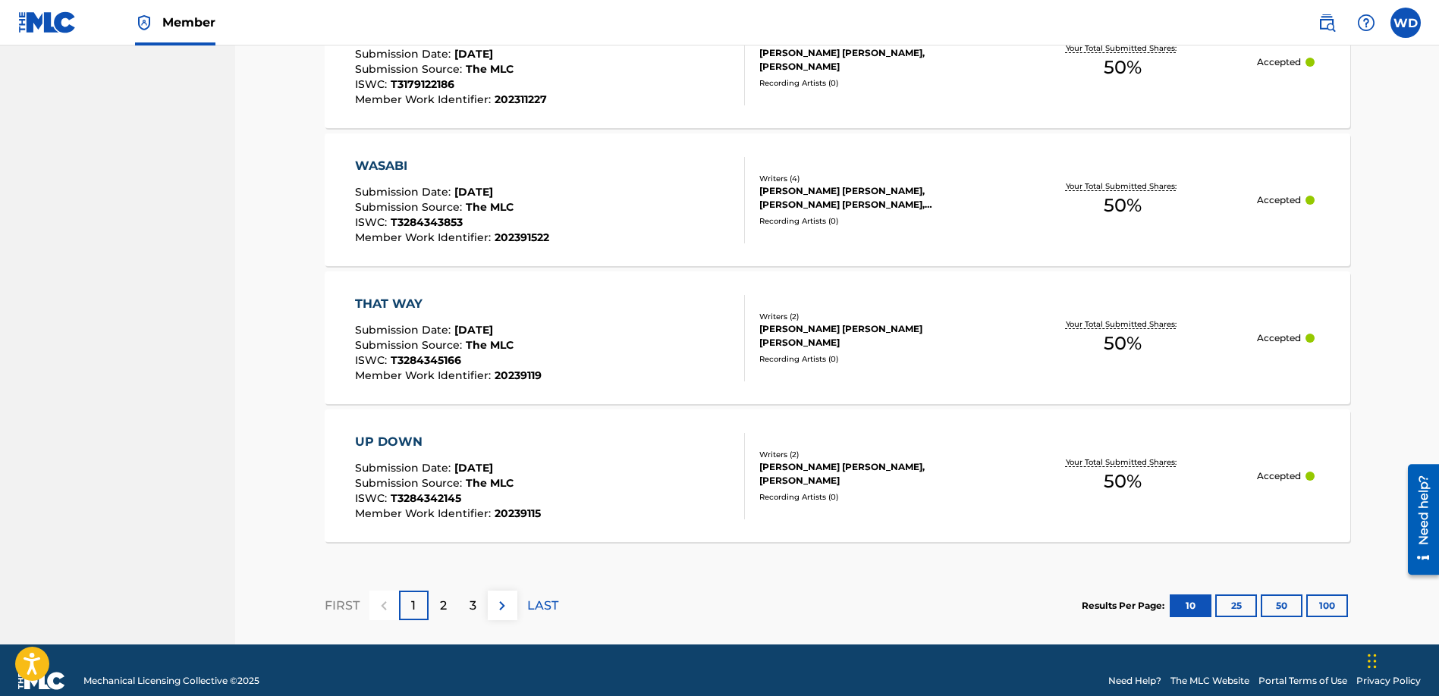
scroll to position [1386, 0]
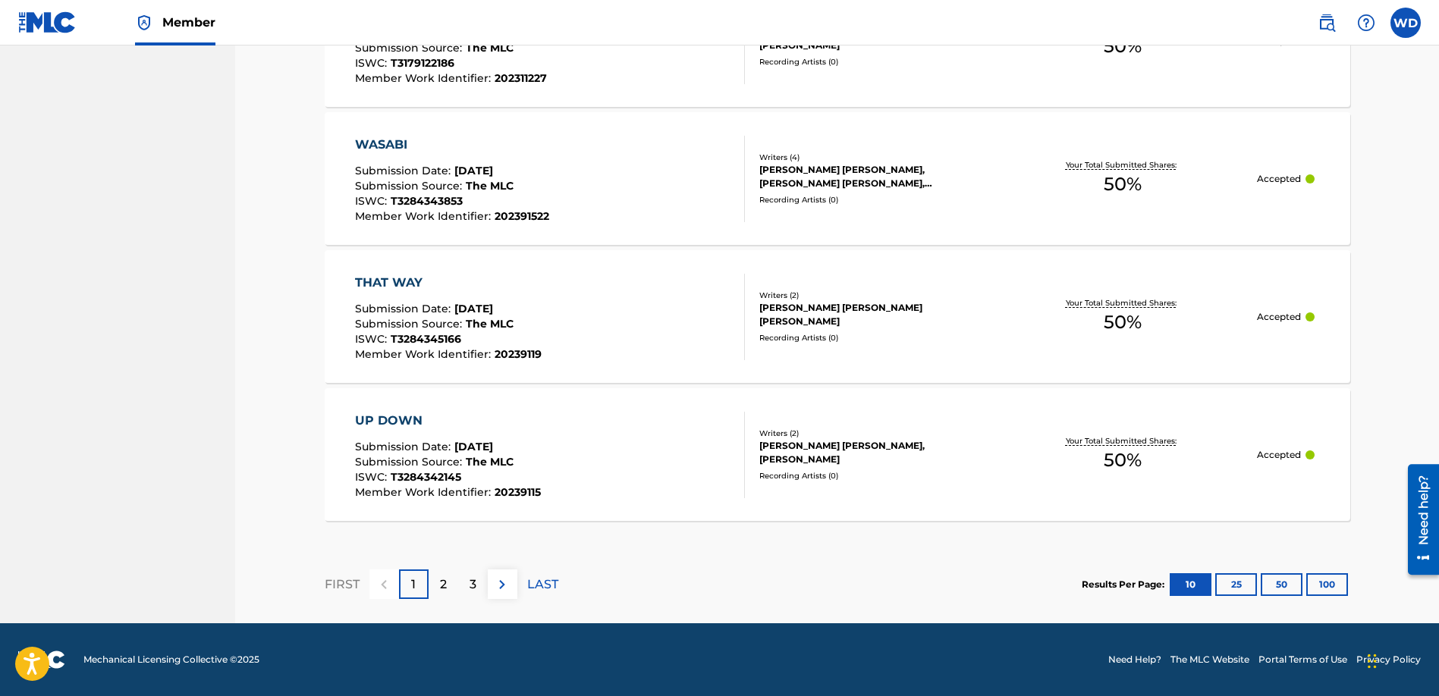
click at [1292, 588] on button "50" at bounding box center [1281, 584] width 42 height 23
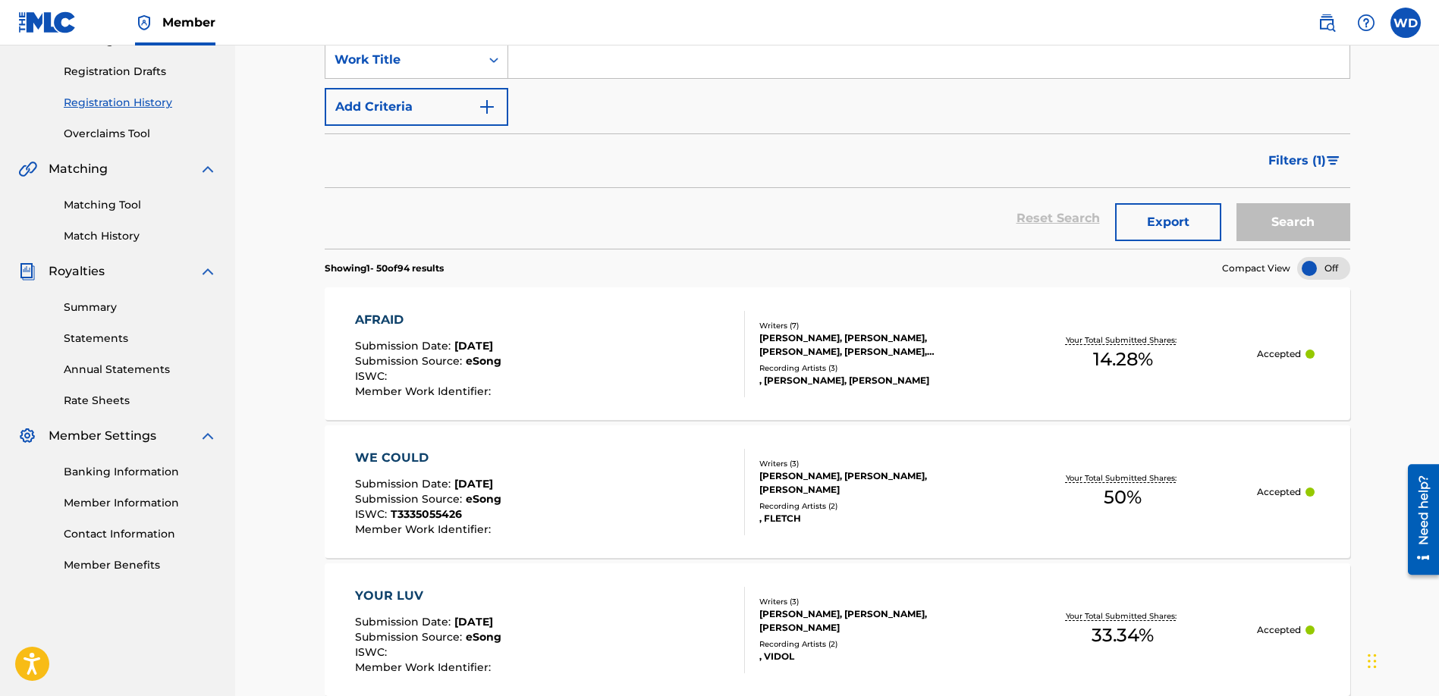
scroll to position [0, 0]
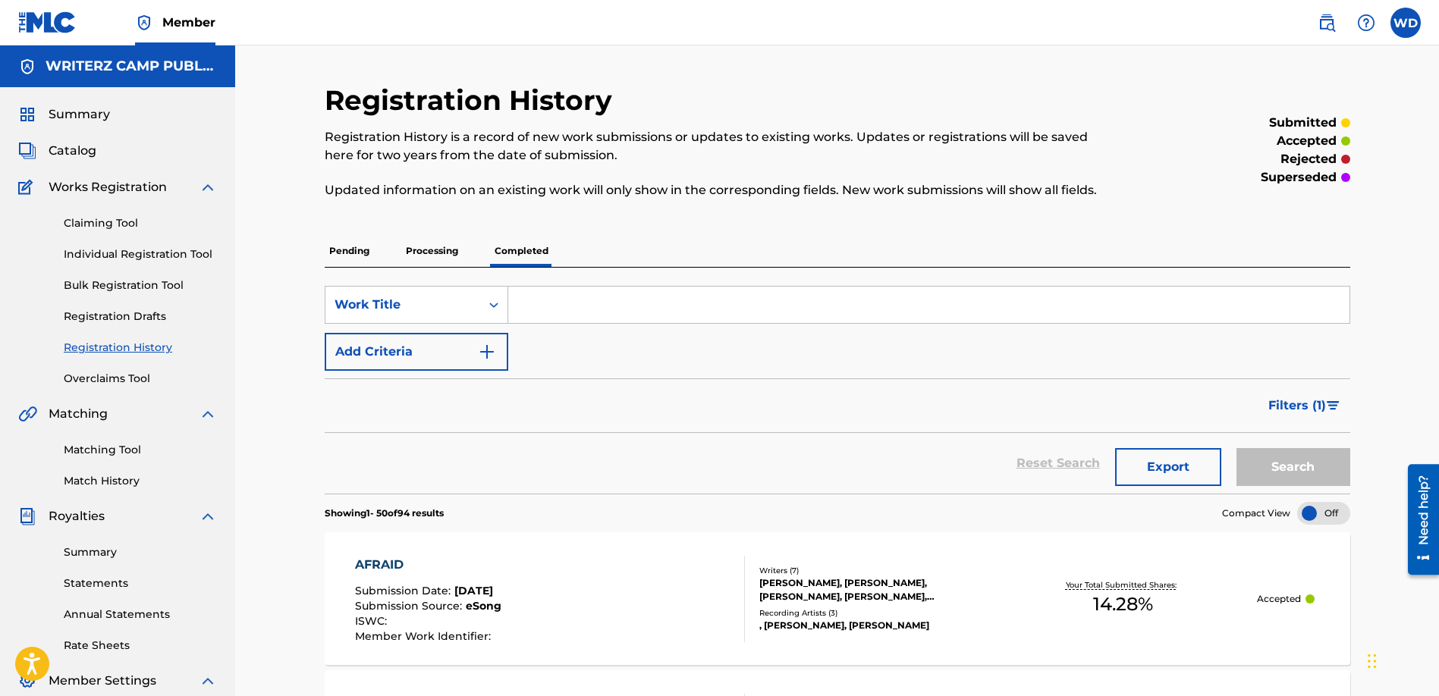
click at [633, 298] on input "Search Form" at bounding box center [928, 305] width 841 height 36
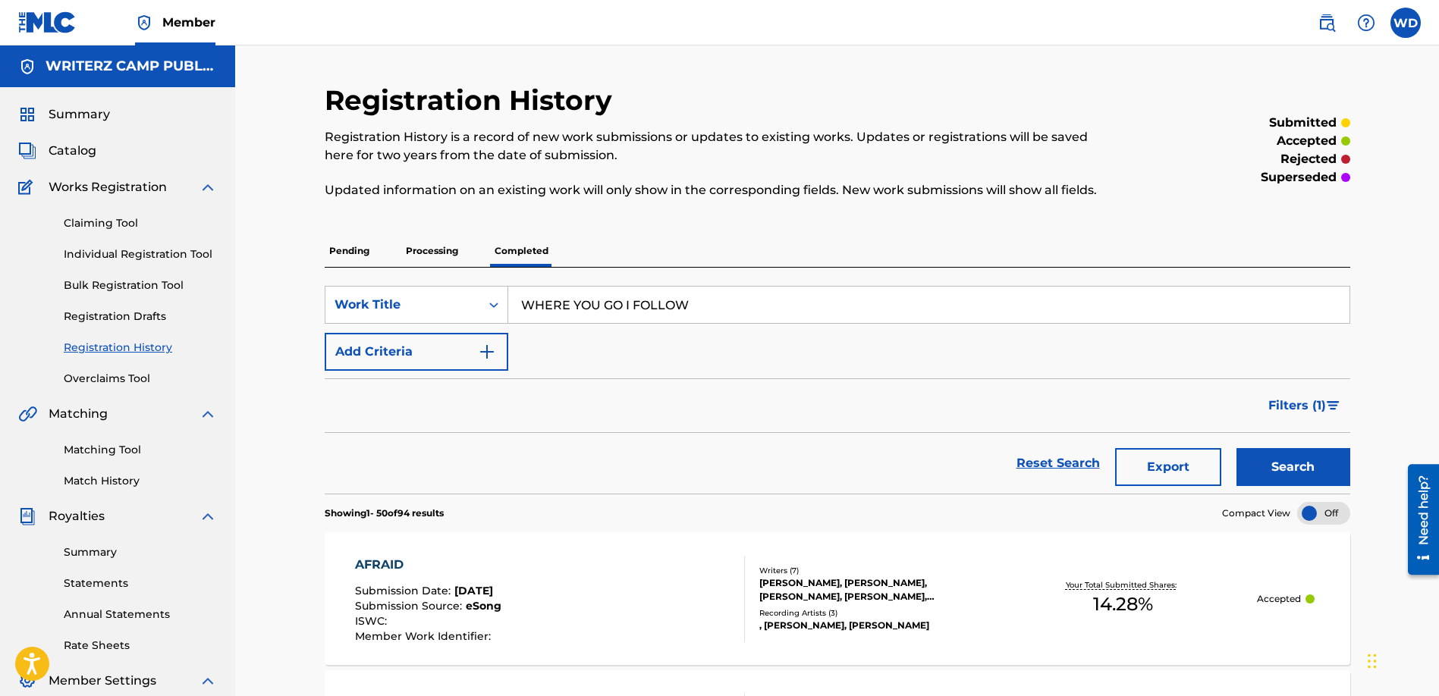
type input "WHERE YOU GO I FOLLOW"
click at [1236, 448] on button "Search" at bounding box center [1293, 467] width 114 height 38
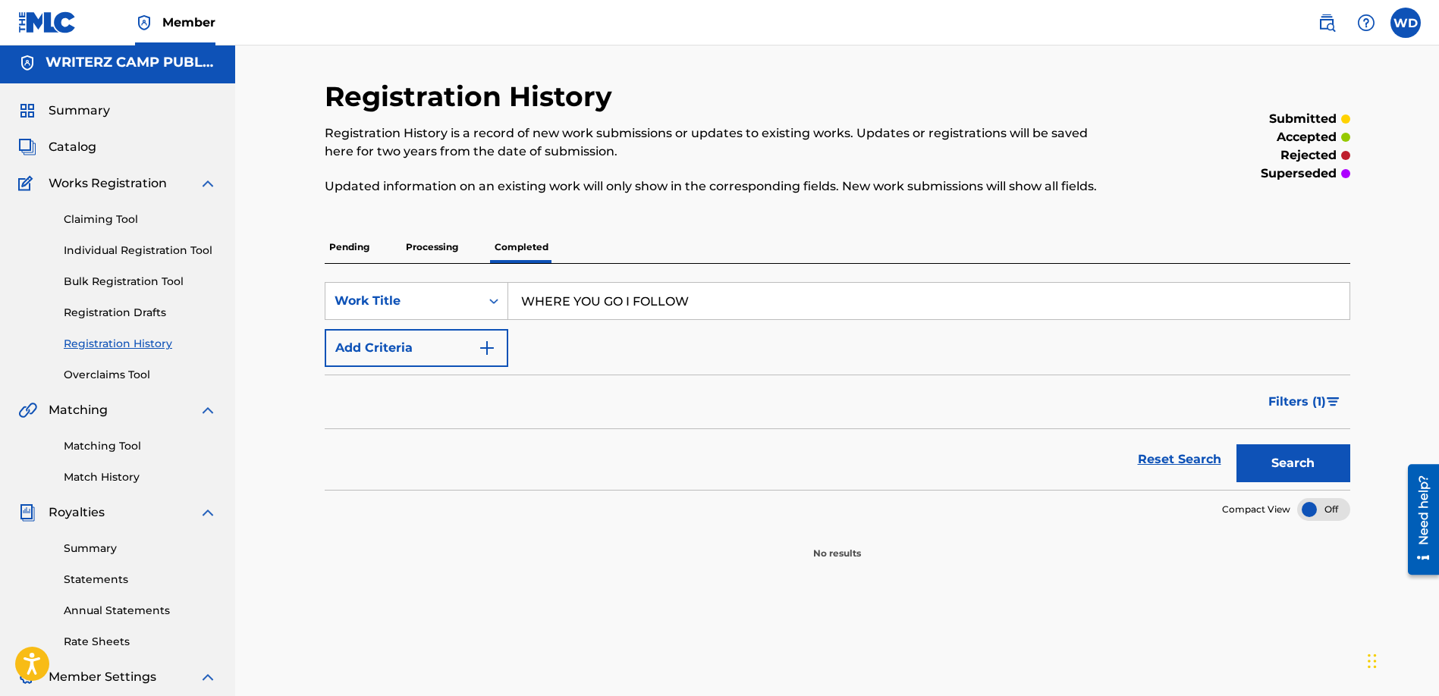
click at [428, 249] on p "Processing" at bounding box center [431, 247] width 61 height 32
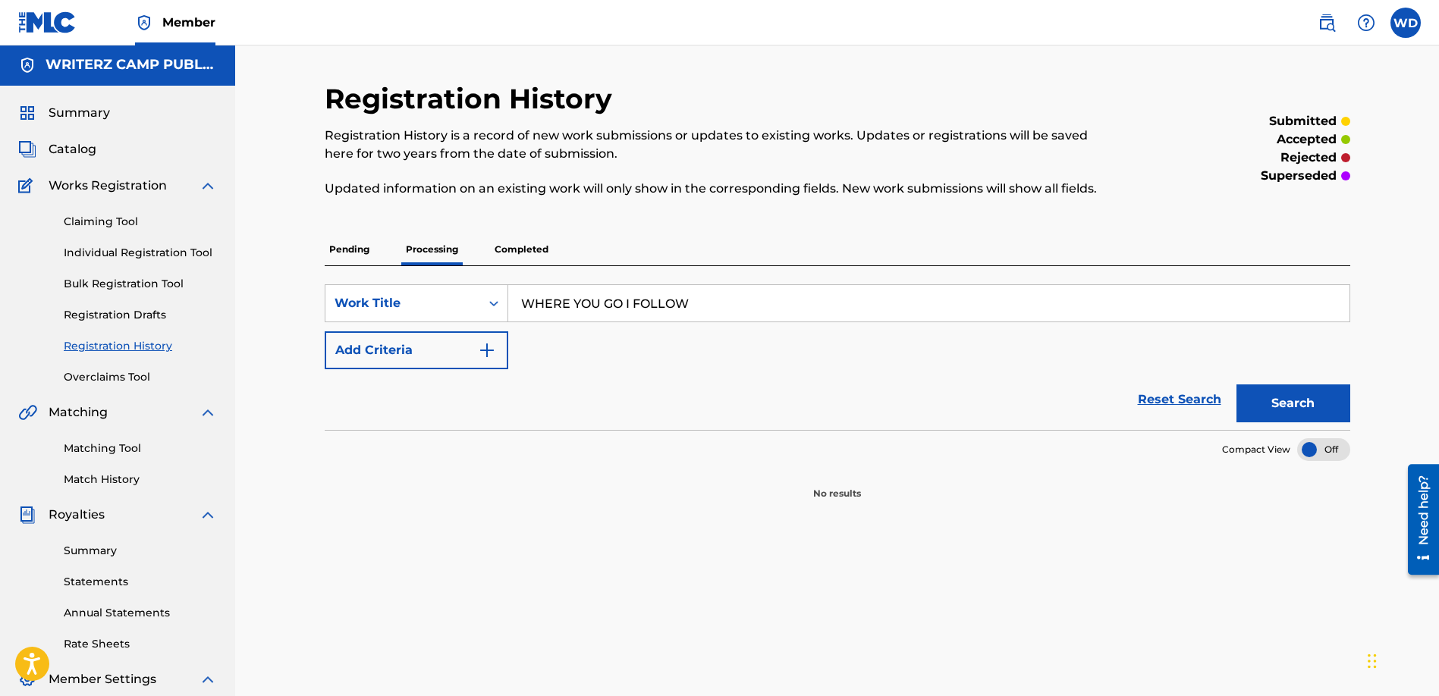
click at [357, 244] on p "Pending" at bounding box center [349, 250] width 49 height 32
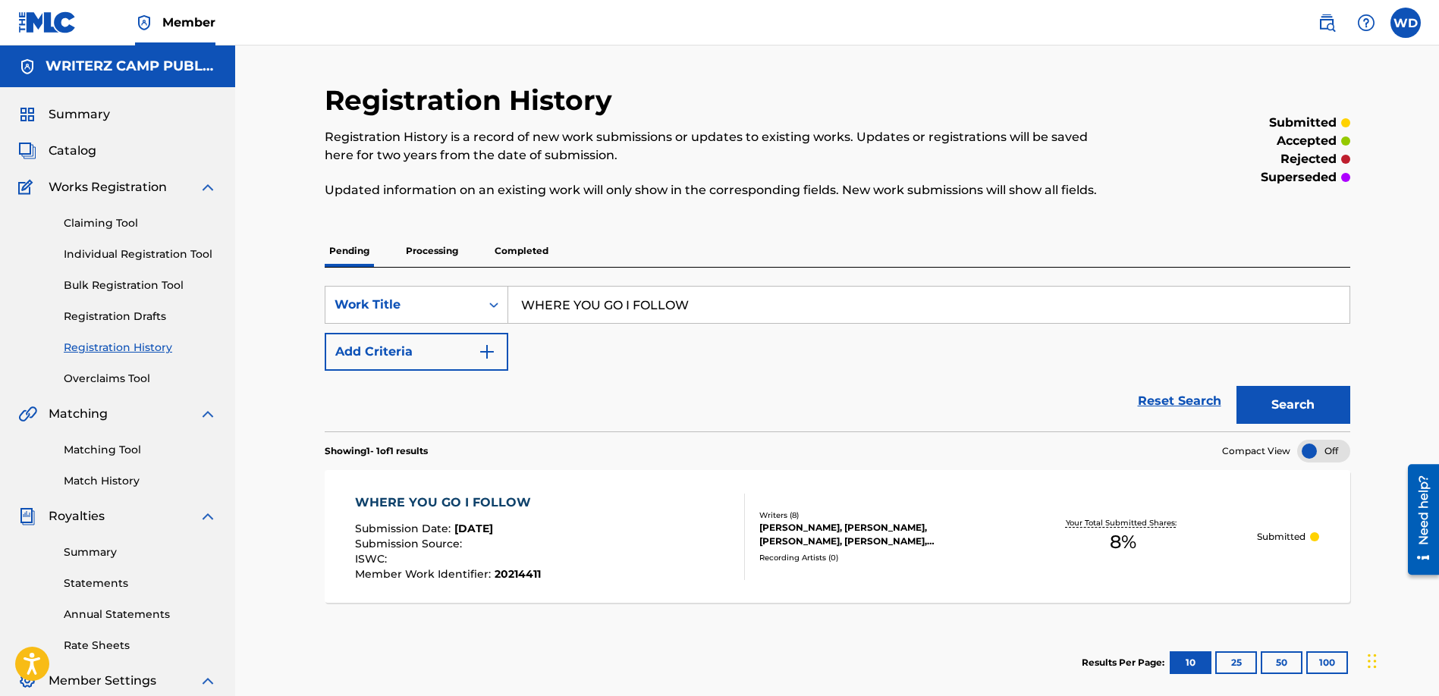
click at [1266, 538] on p "Submitted" at bounding box center [1281, 537] width 49 height 14
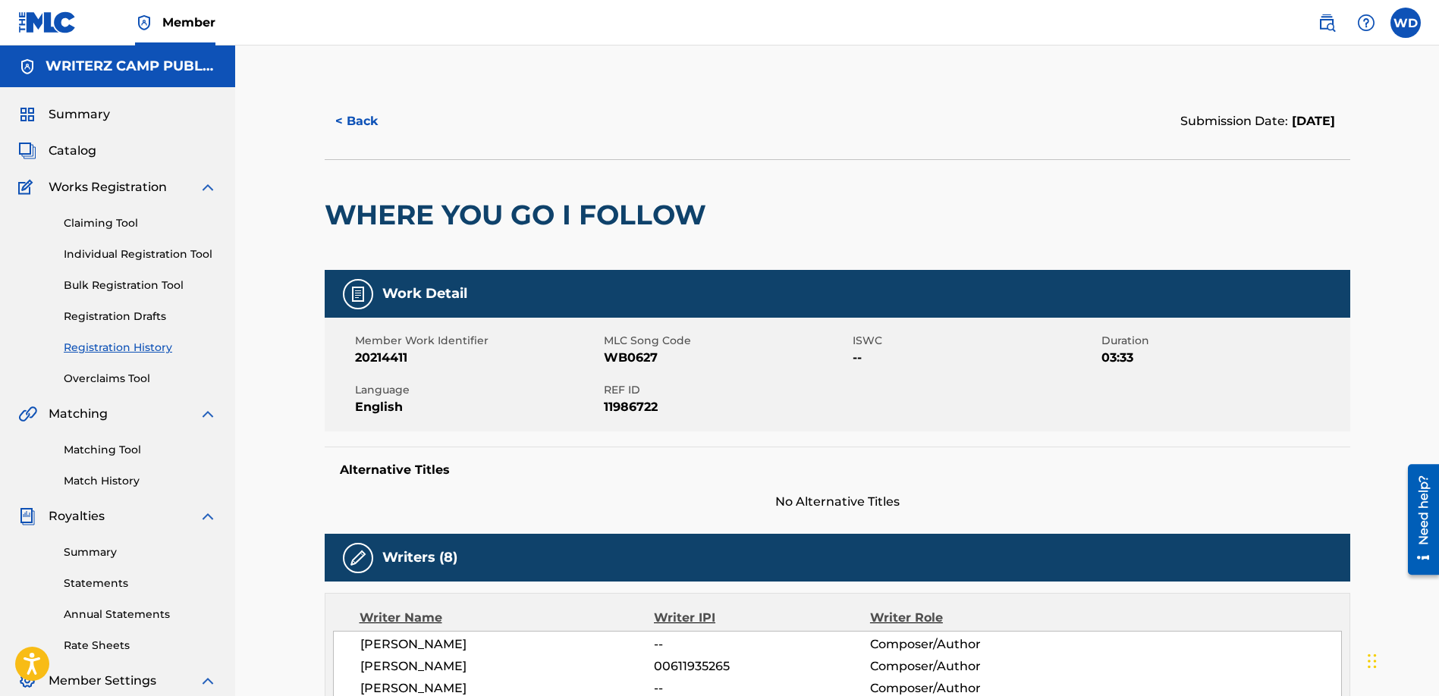
click at [346, 127] on button "< Back" at bounding box center [370, 121] width 91 height 38
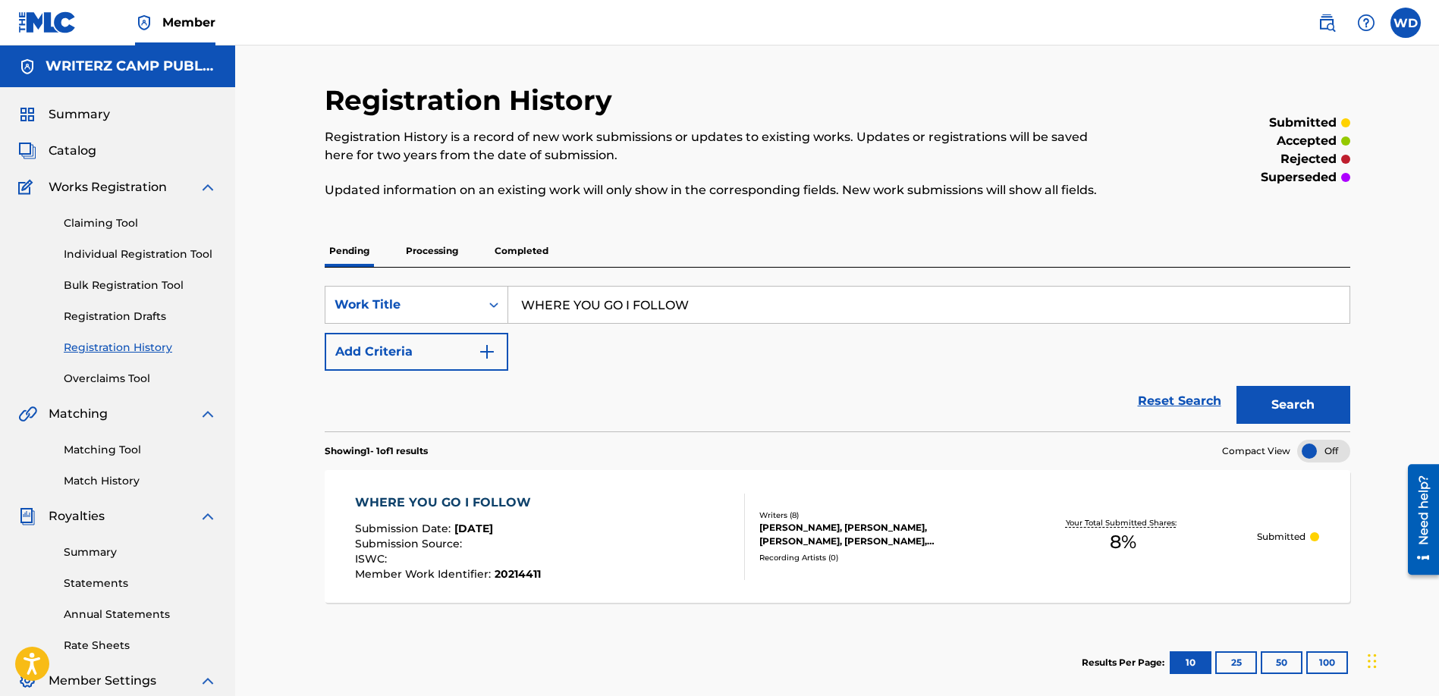
click at [78, 154] on span "Catalog" at bounding box center [73, 151] width 48 height 18
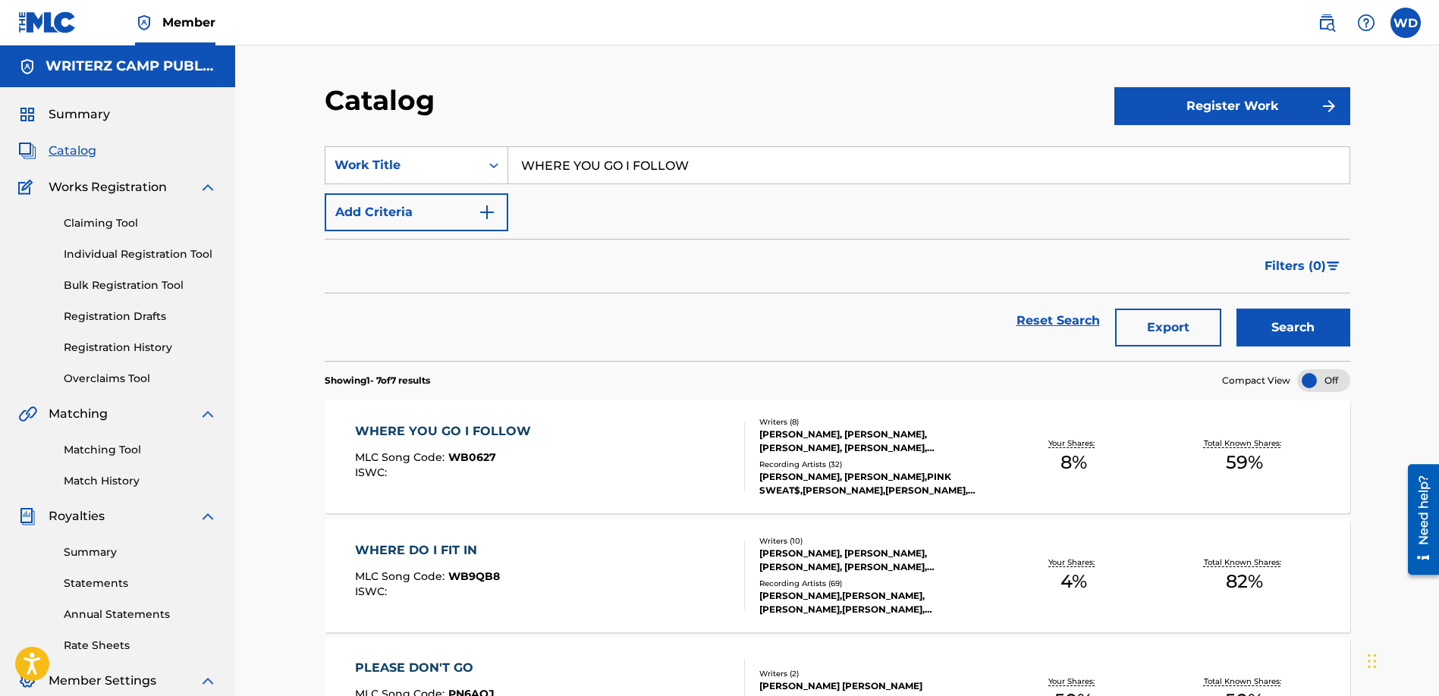
click at [518, 435] on div "WHERE YOU GO I FOLLOW" at bounding box center [447, 431] width 184 height 18
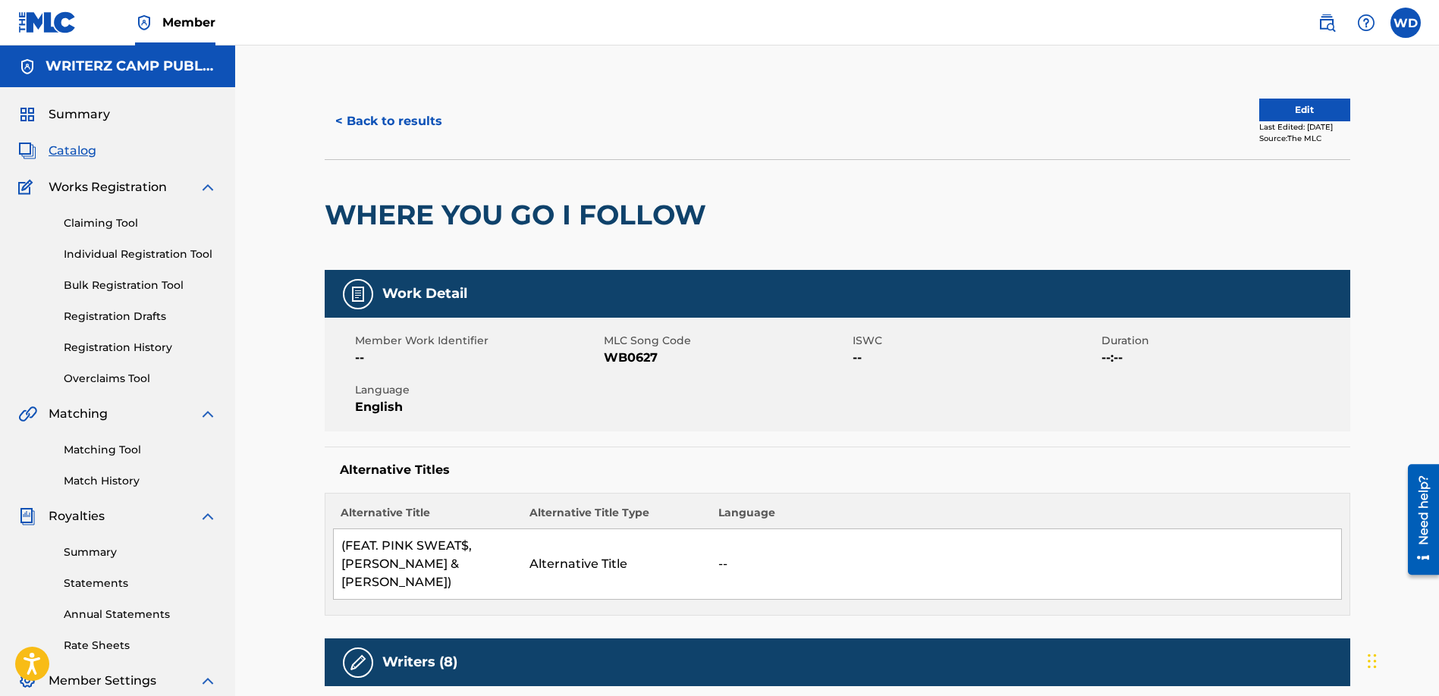
click at [1301, 111] on button "Edit" at bounding box center [1304, 110] width 91 height 23
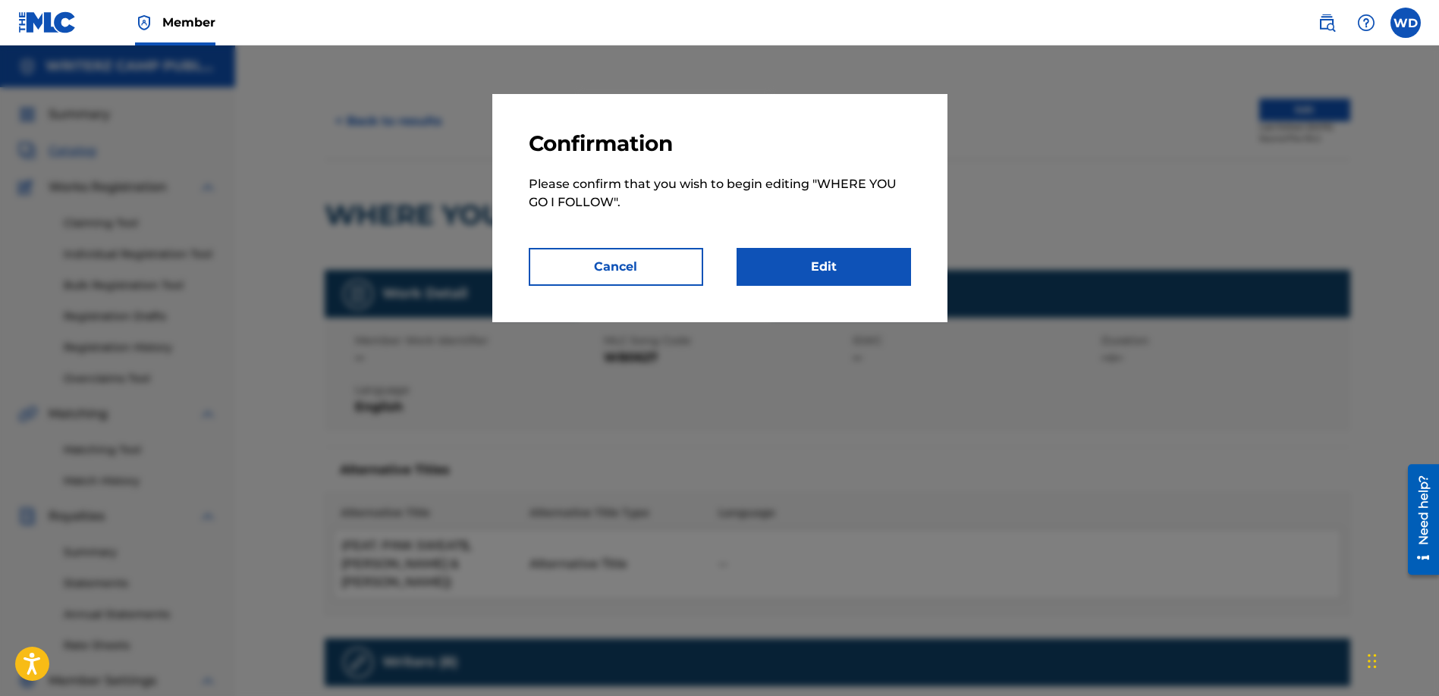
click at [835, 254] on link "Edit" at bounding box center [823, 267] width 174 height 38
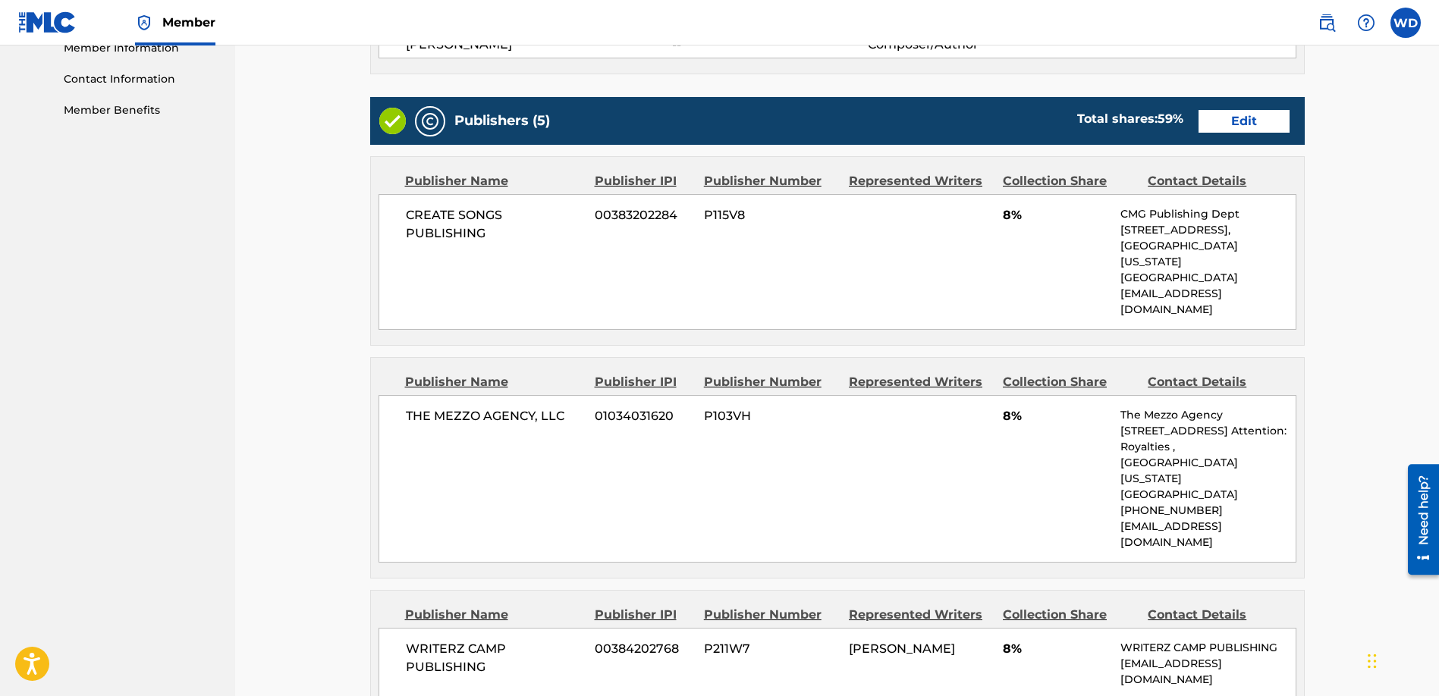
scroll to position [710, 0]
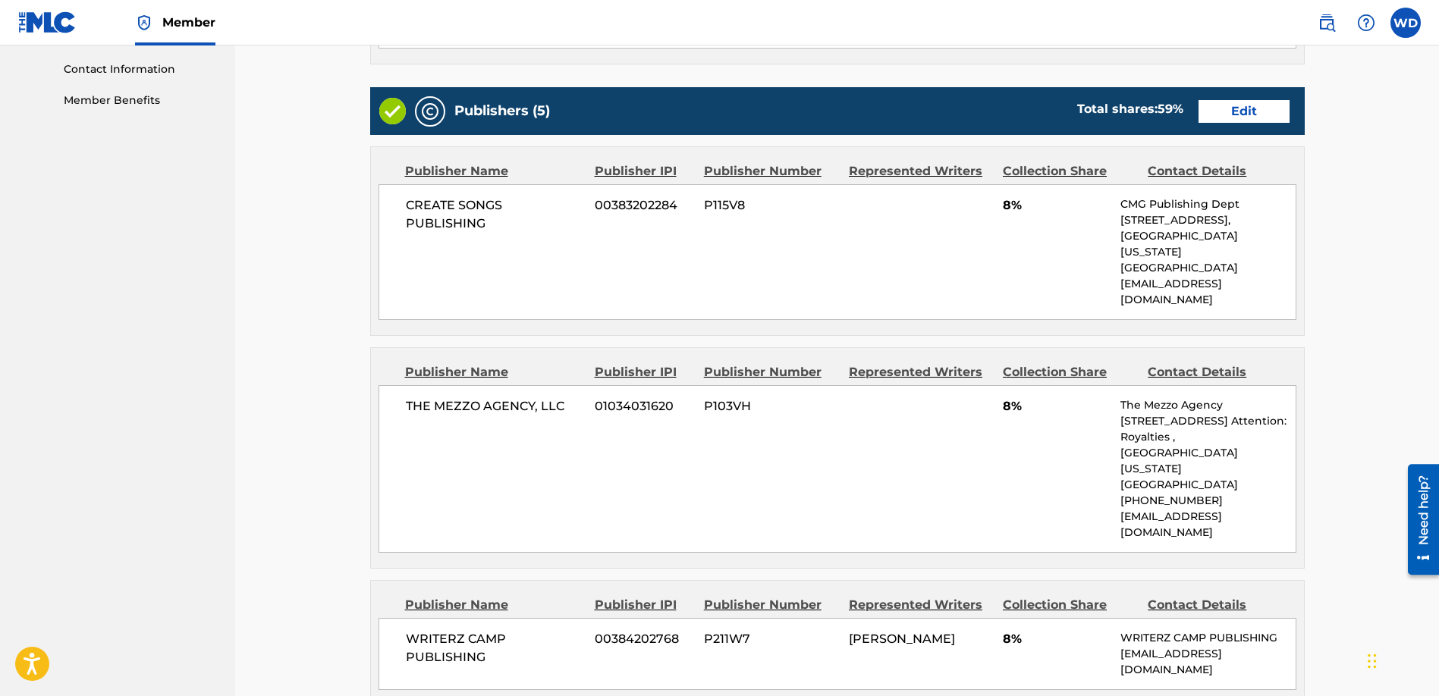
click at [1257, 113] on link "Edit" at bounding box center [1243, 111] width 91 height 23
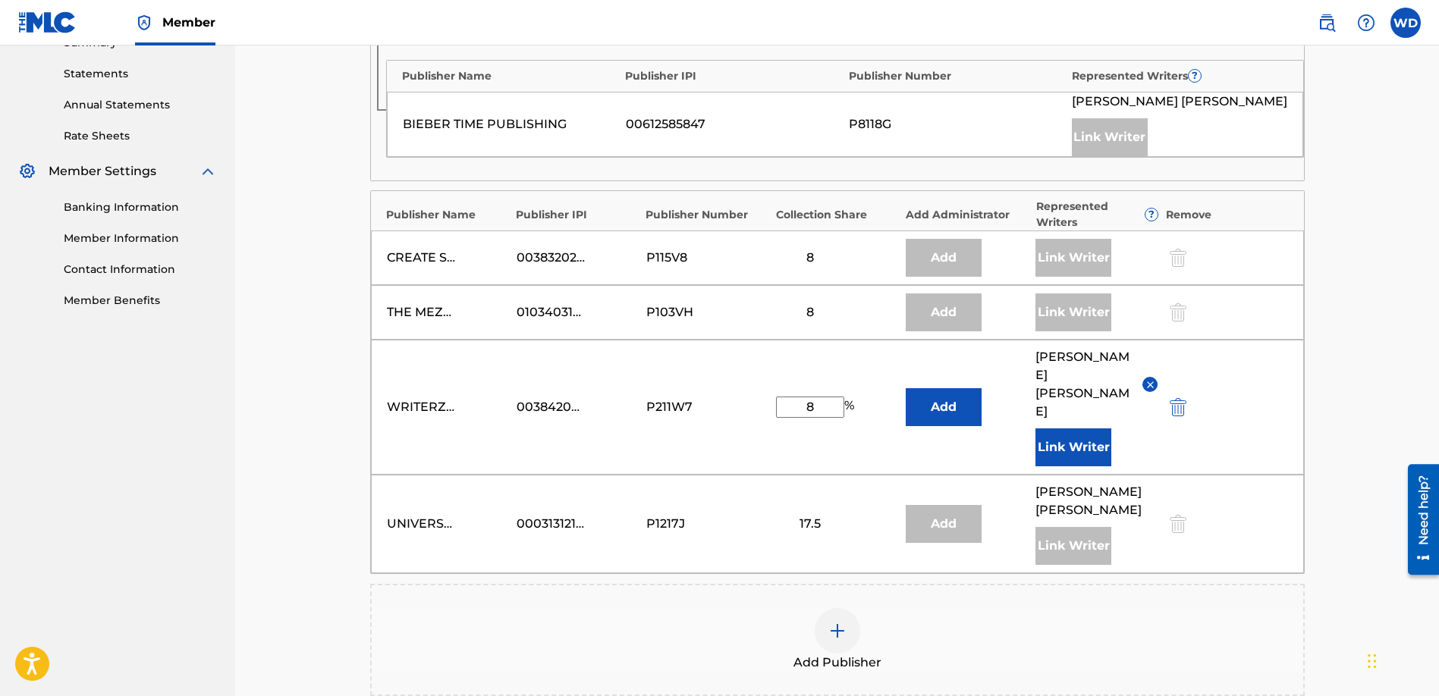
scroll to position [508, 0]
click at [1068, 312] on div "Link Writer" at bounding box center [1073, 314] width 76 height 38
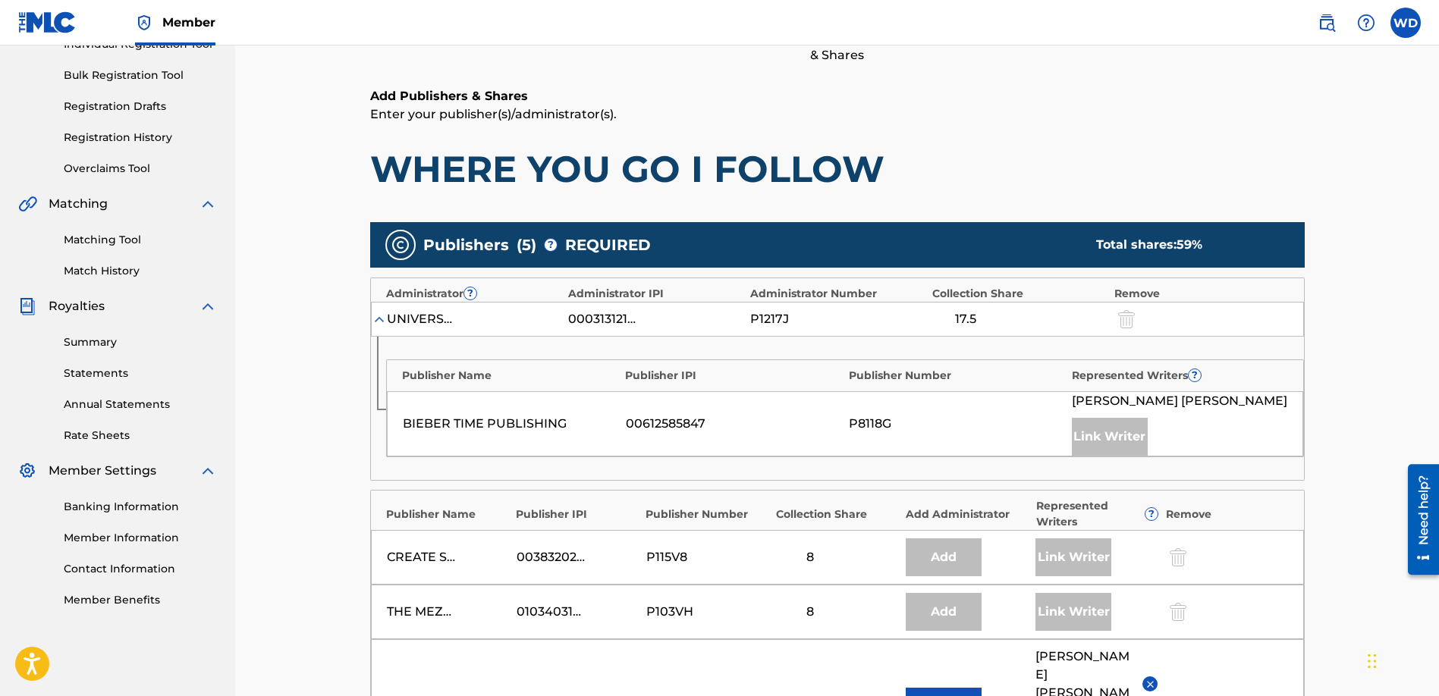
scroll to position [212, 0]
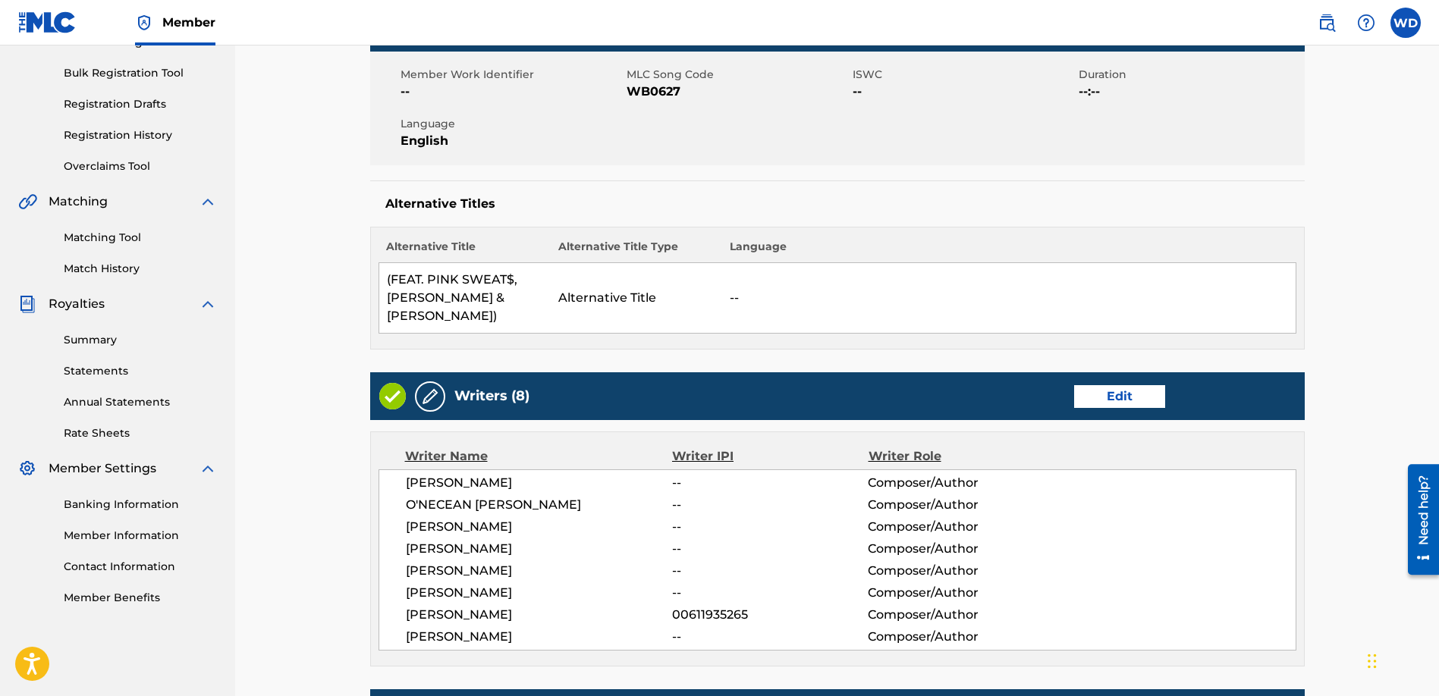
scroll to position [708, 0]
